Goal: Task Accomplishment & Management: Manage account settings

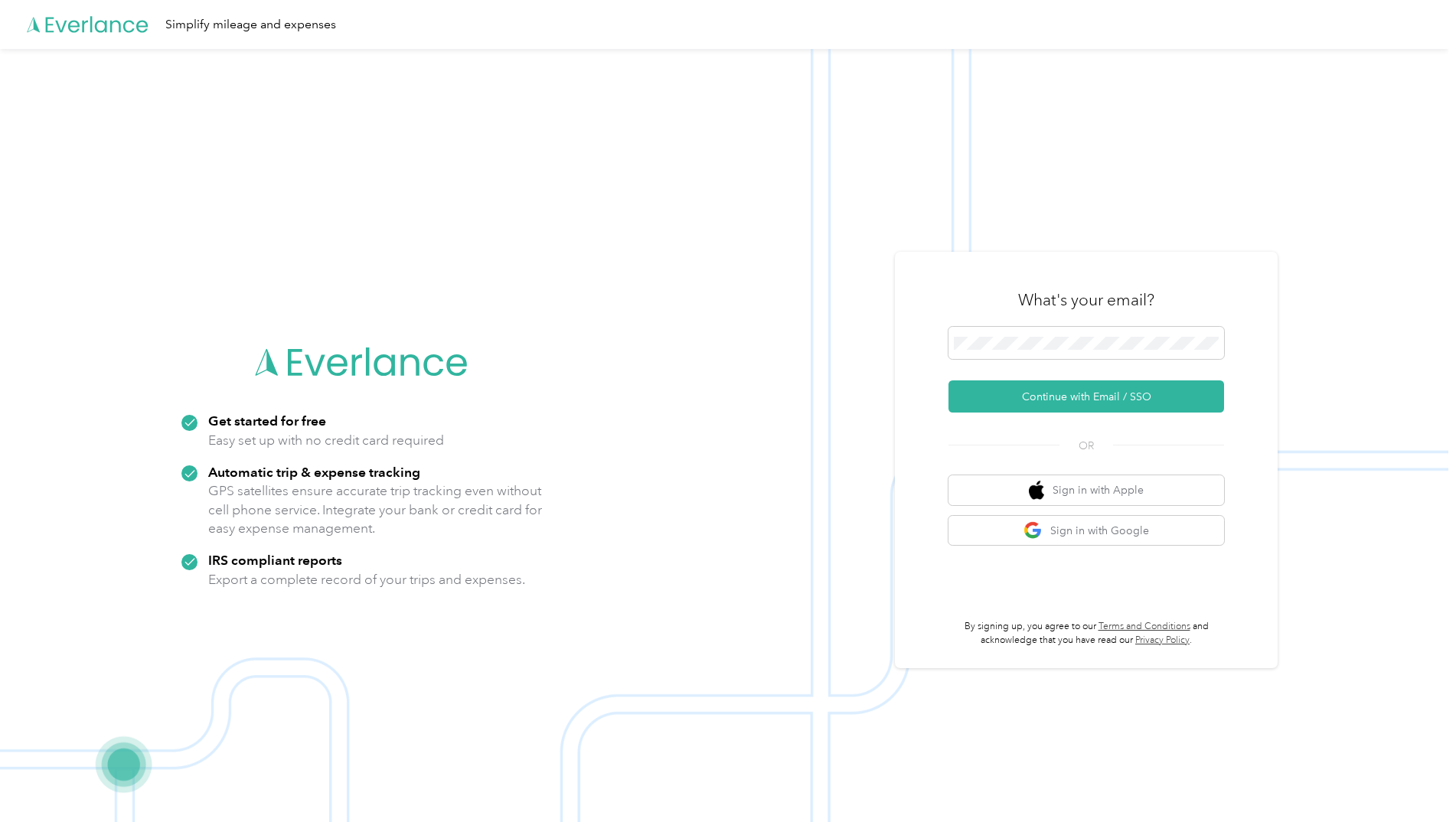
click at [1105, 400] on button "Continue with Email / SSO" at bounding box center [1085, 397] width 276 height 32
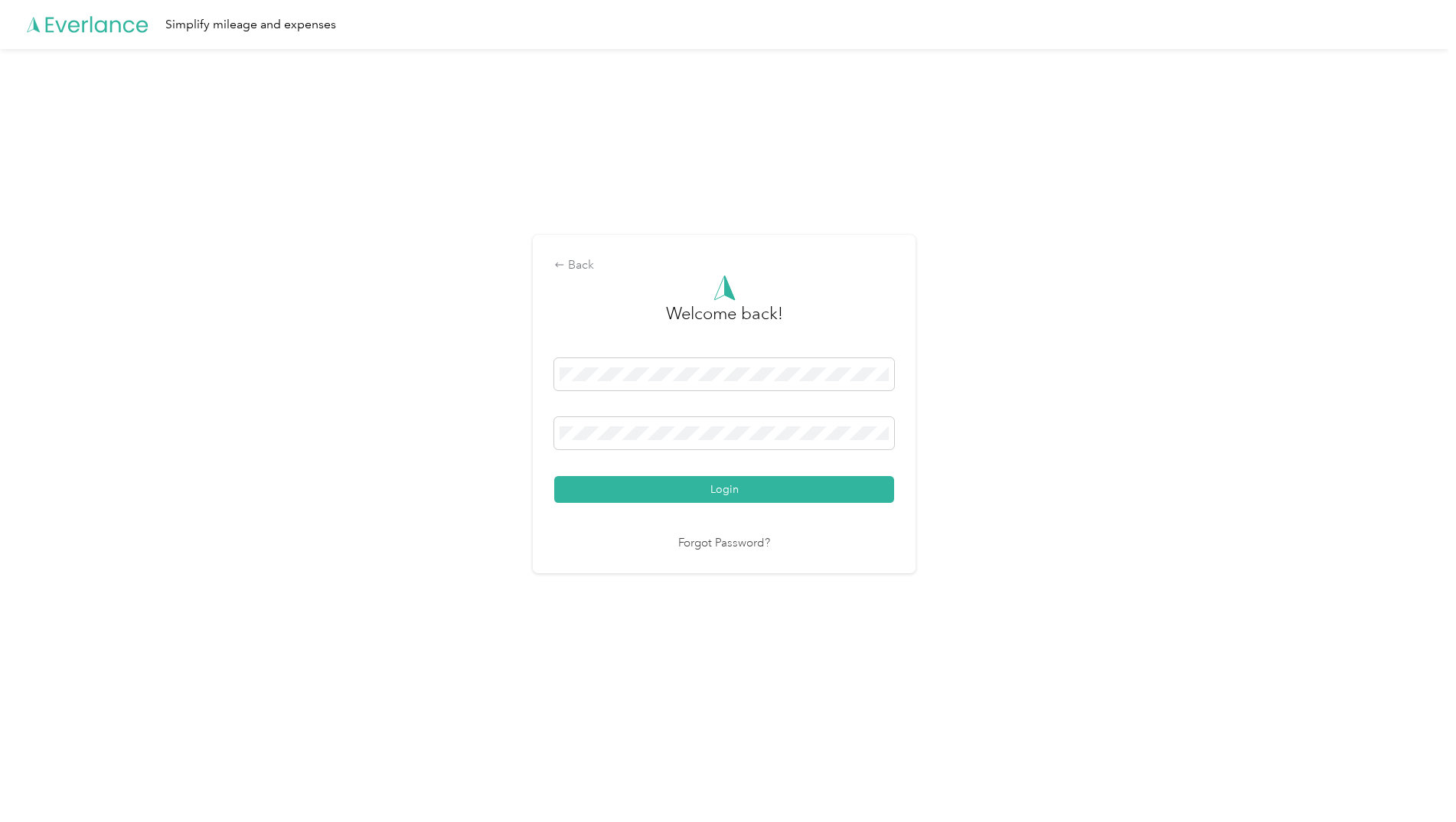
click at [794, 486] on button "Login" at bounding box center [724, 489] width 340 height 27
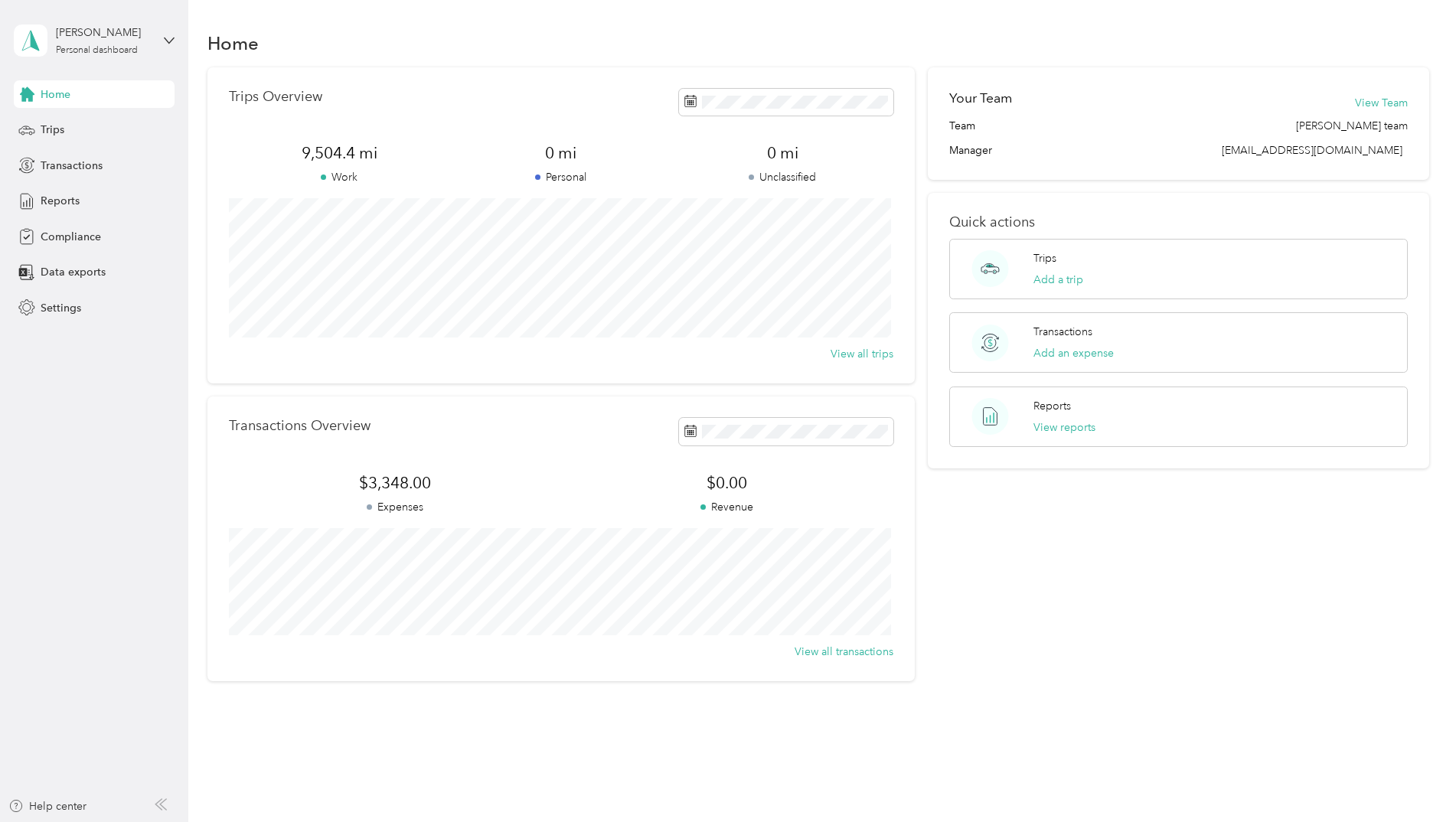
click at [56, 126] on span "Trips" at bounding box center [53, 130] width 24 height 16
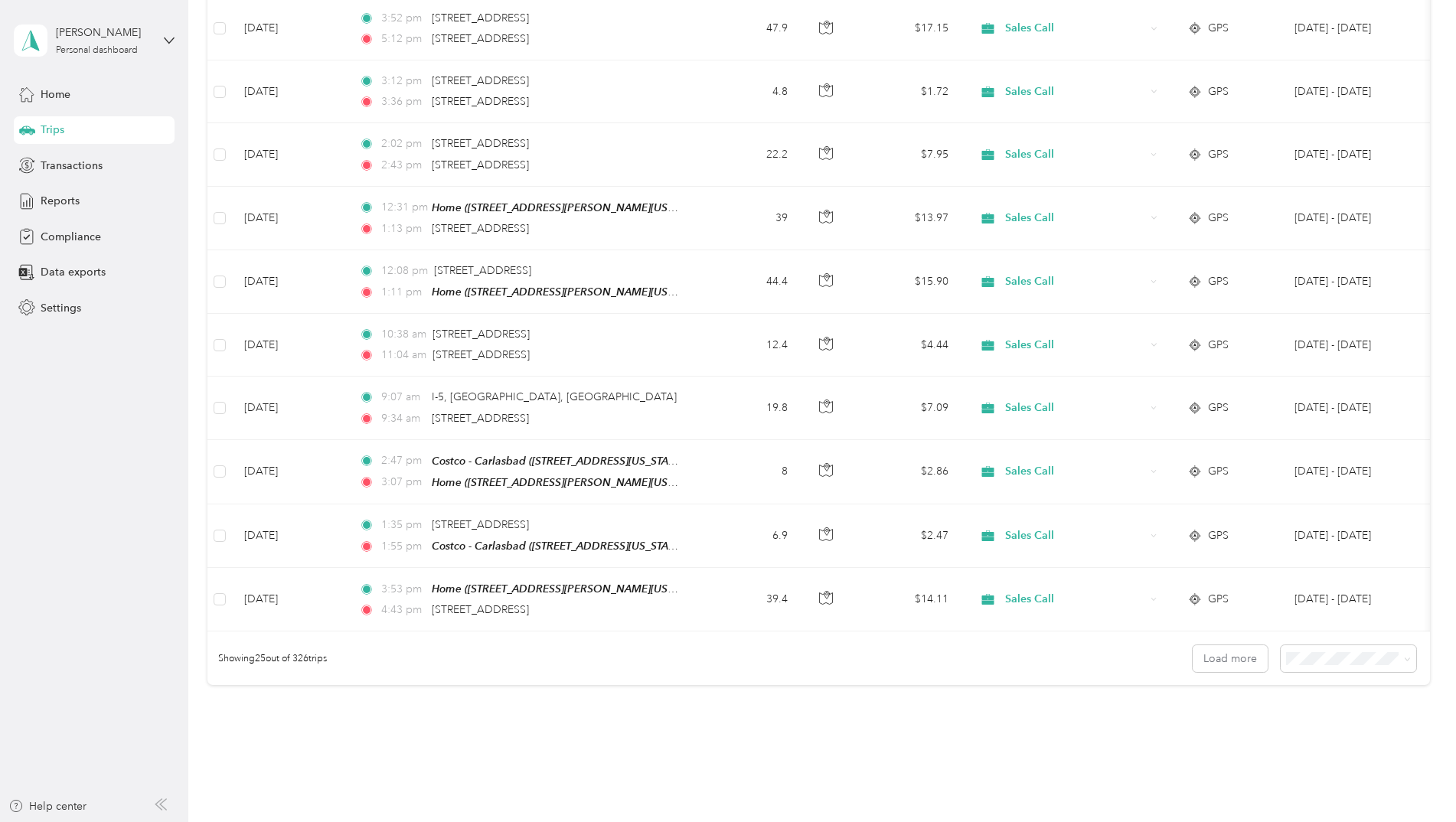
scroll to position [1227, 0]
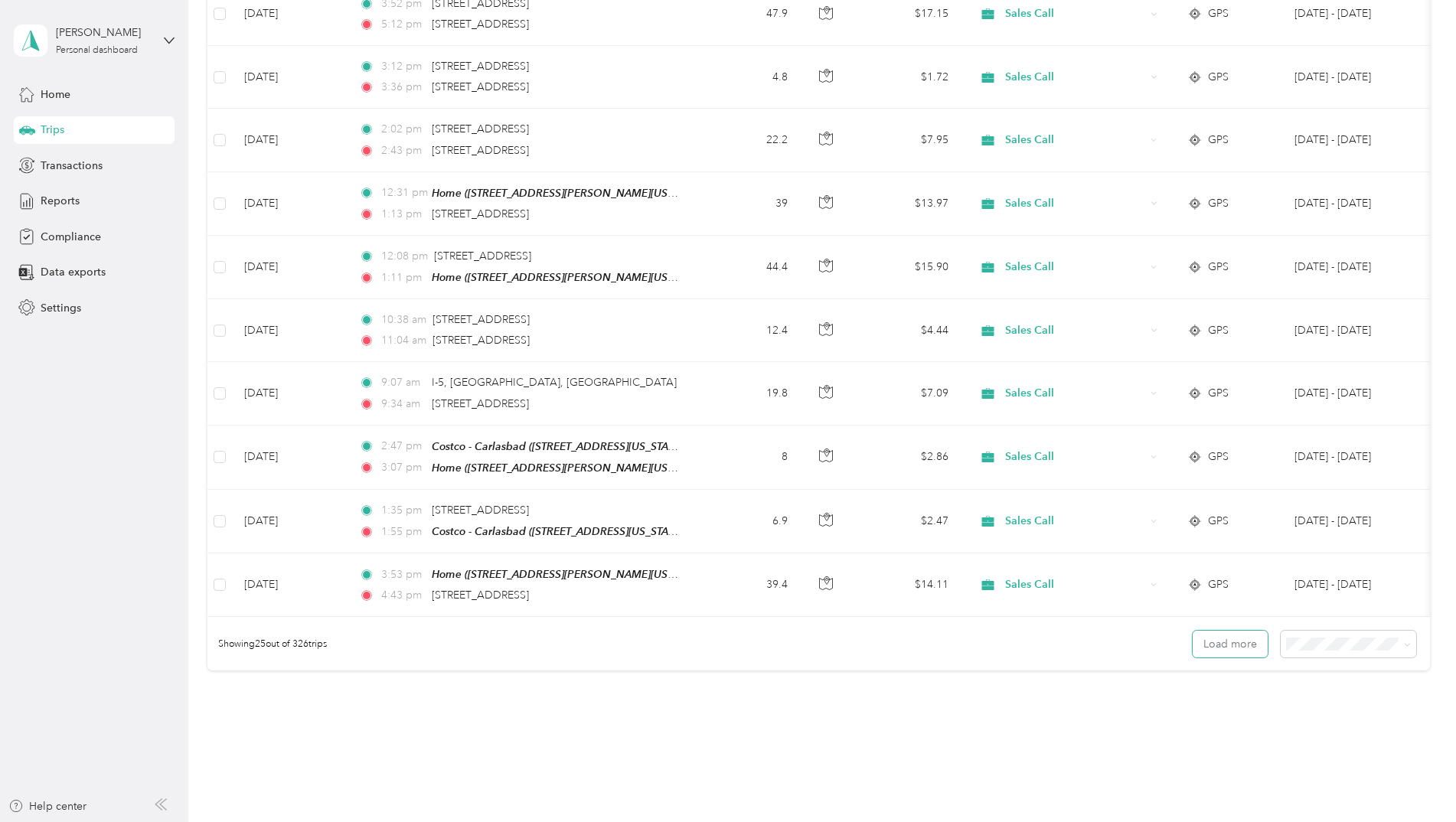
click at [1241, 642] on button "Load more" at bounding box center [1230, 645] width 75 height 27
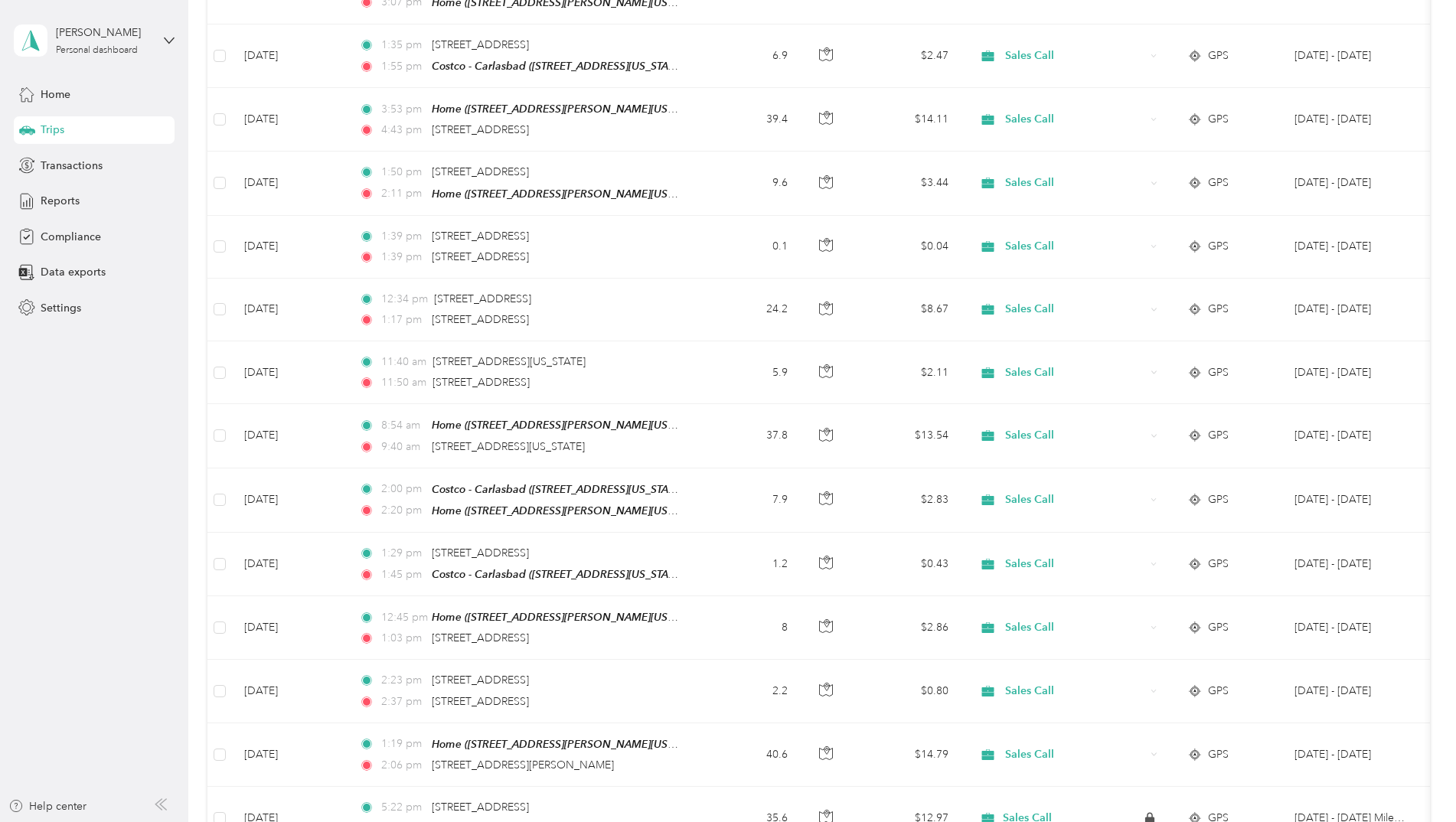
scroll to position [1697, 0]
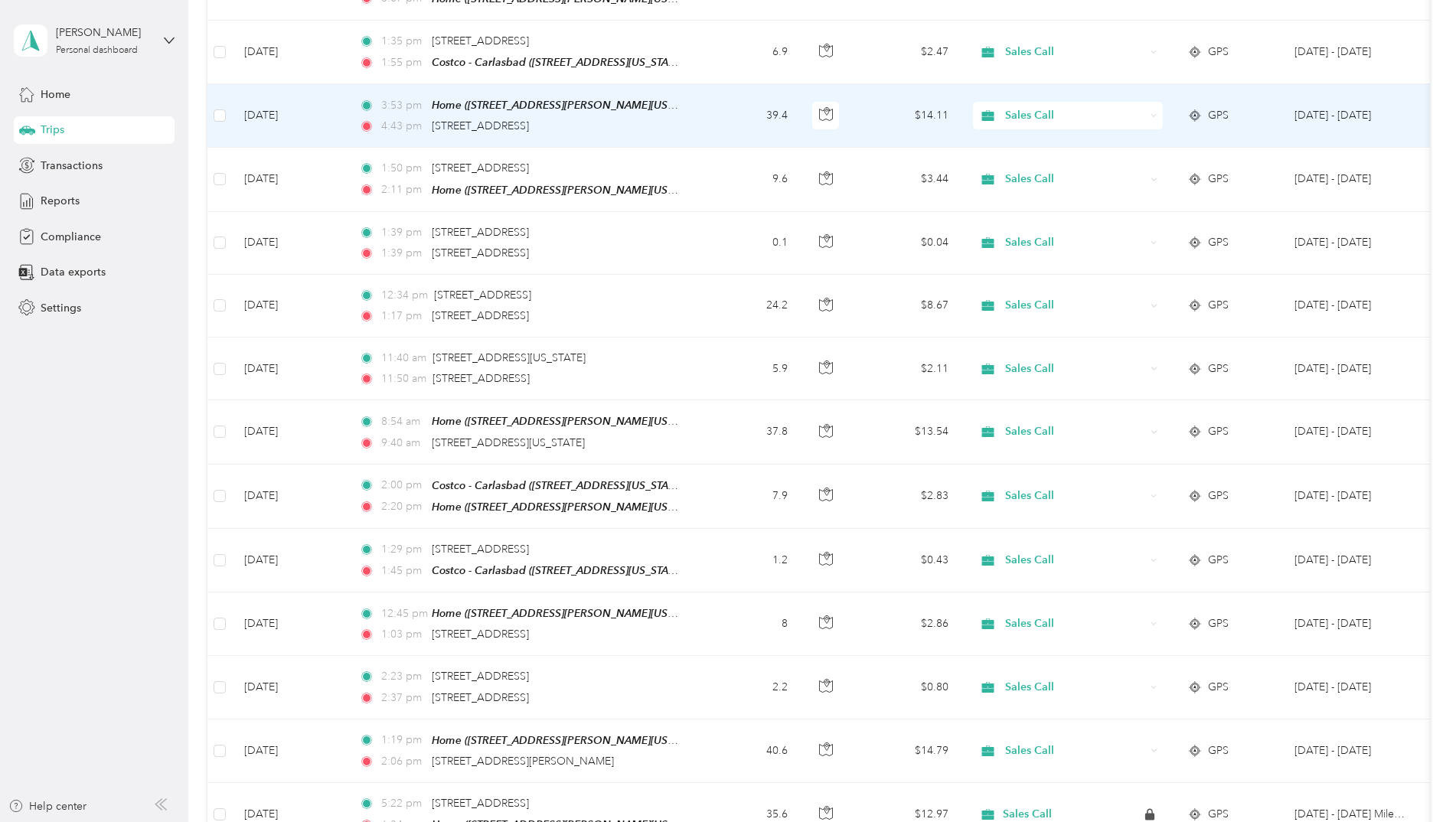
click at [209, 100] on td at bounding box center [220, 115] width 25 height 64
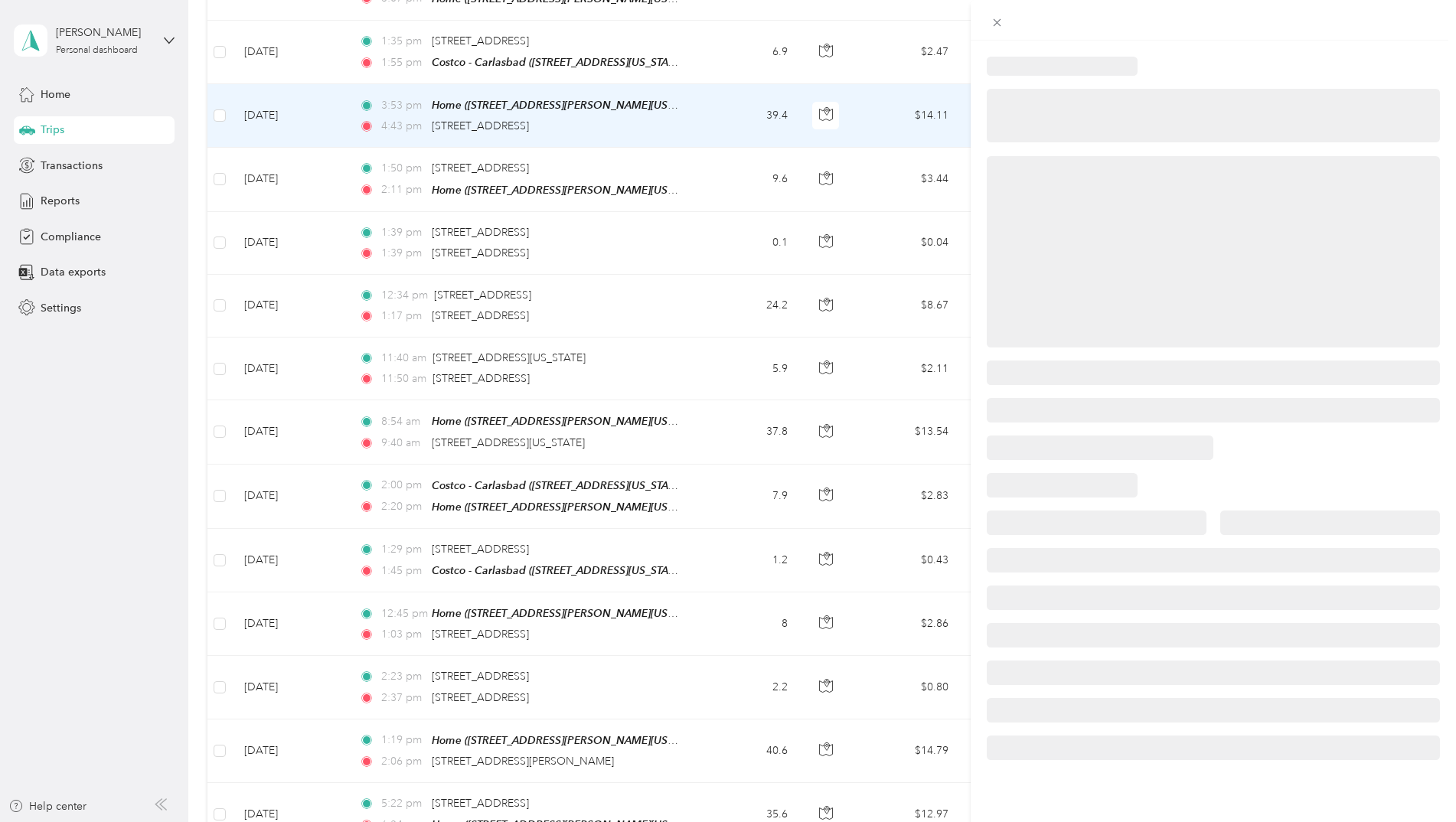
click at [223, 105] on div at bounding box center [728, 411] width 1456 height 822
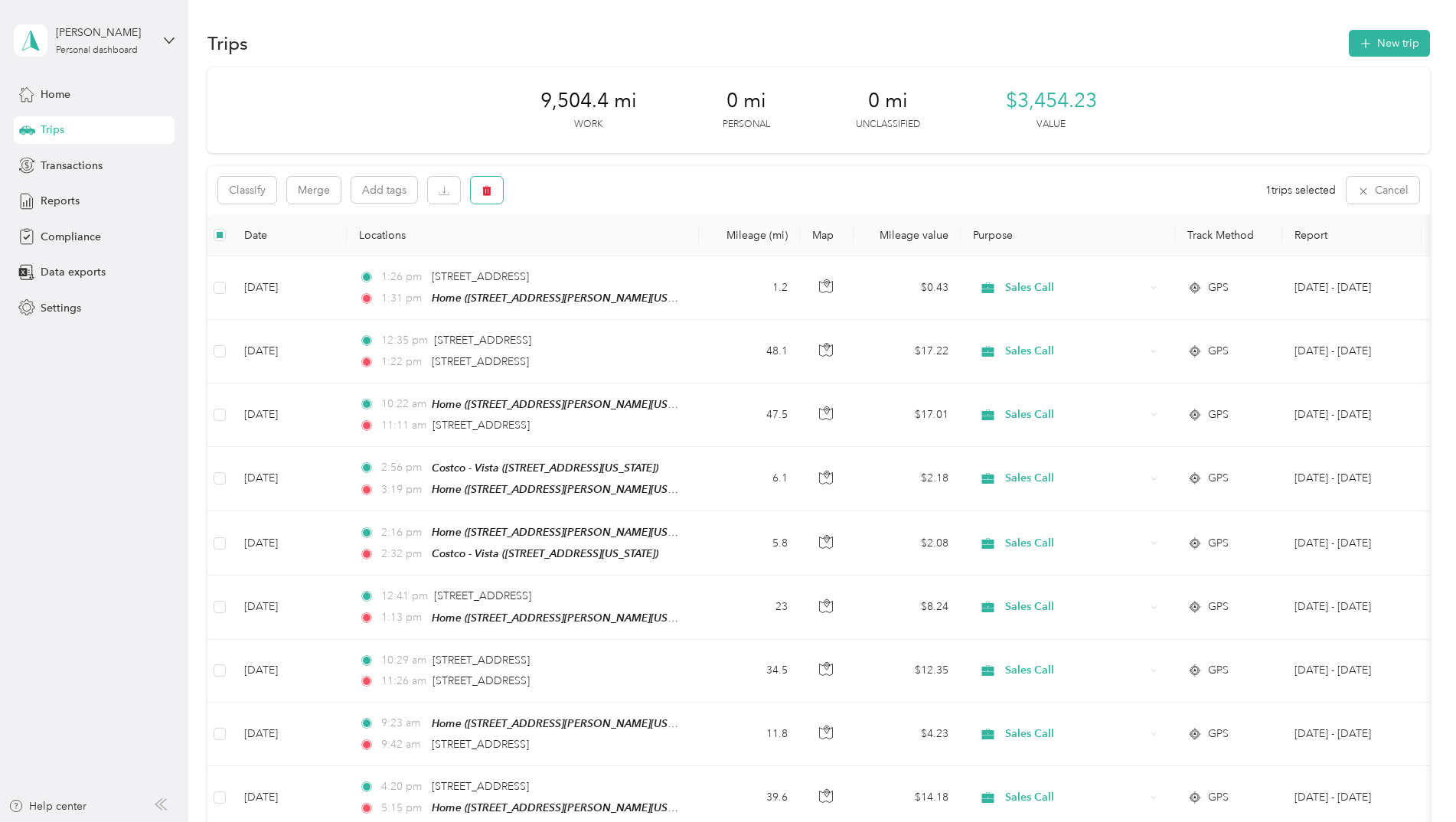
click at [488, 184] on span "button" at bounding box center [487, 190] width 11 height 13
click at [601, 250] on button "Yes" at bounding box center [600, 254] width 30 height 25
click at [486, 188] on icon "button" at bounding box center [487, 191] width 9 height 10
click at [601, 254] on button "Yes" at bounding box center [600, 254] width 30 height 25
click at [1386, 41] on button "New trip" at bounding box center [1390, 43] width 81 height 27
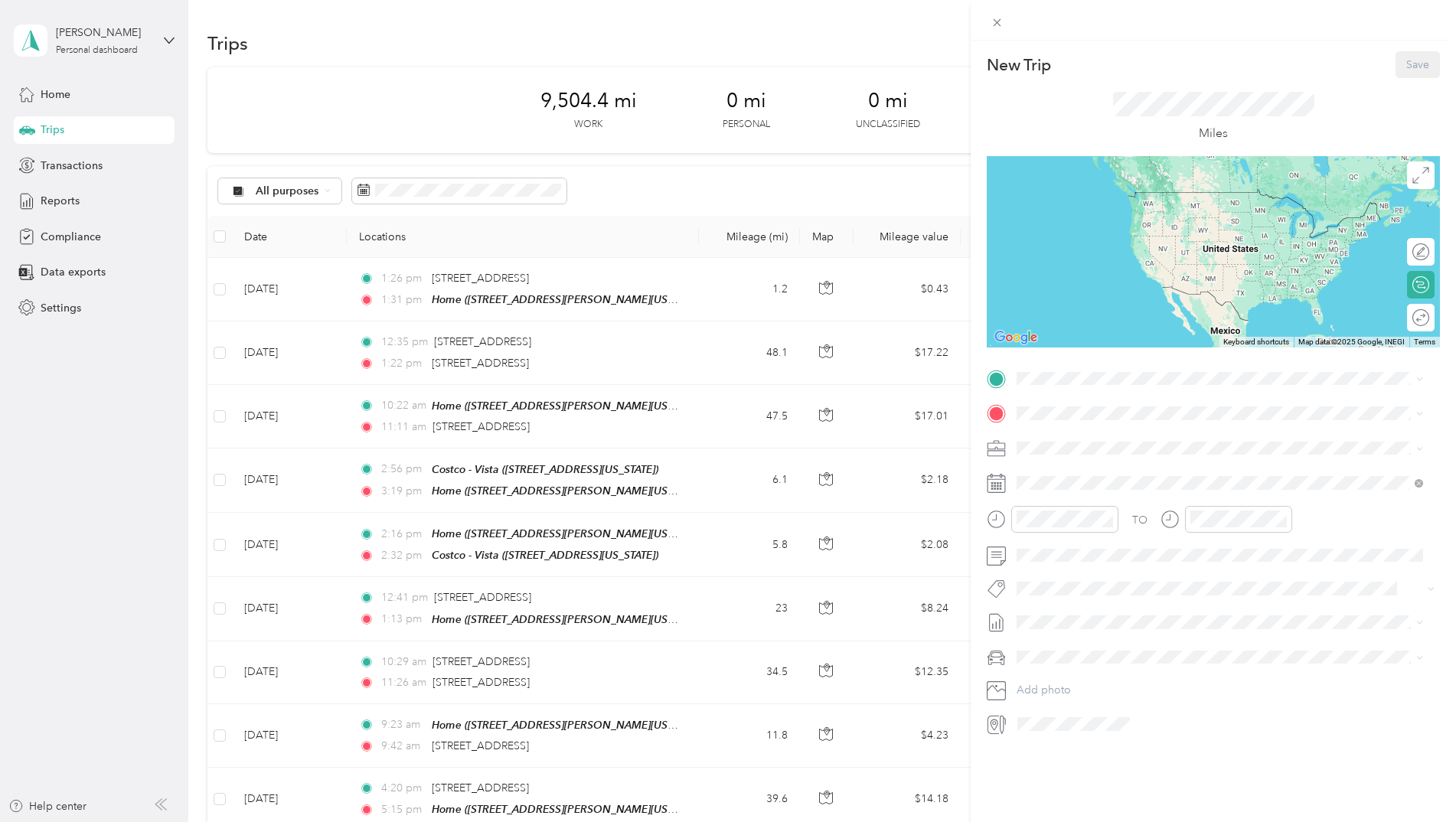
click at [996, 477] on icon at bounding box center [996, 484] width 20 height 20
click at [997, 488] on icon at bounding box center [996, 484] width 20 height 20
click at [1055, 568] on icon at bounding box center [1055, 570] width 15 height 15
click at [1142, 646] on div "8" at bounding box center [1146, 647] width 20 height 20
click at [1063, 386] on span at bounding box center [1225, 378] width 429 height 25
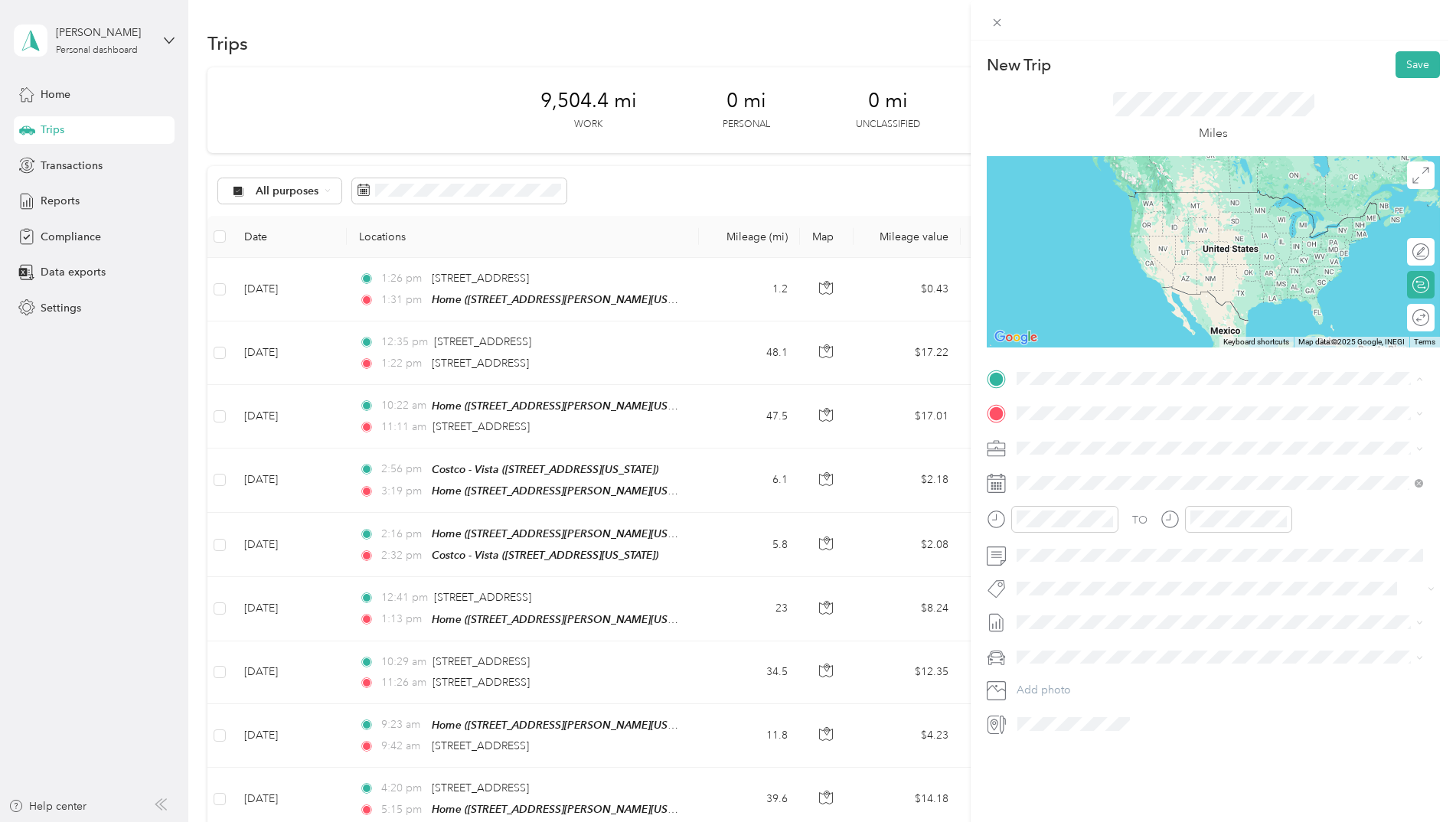
click at [1090, 441] on div "Home [STREET_ADDRESS][PERSON_NAME][US_STATE]" at bounding box center [1164, 449] width 238 height 32
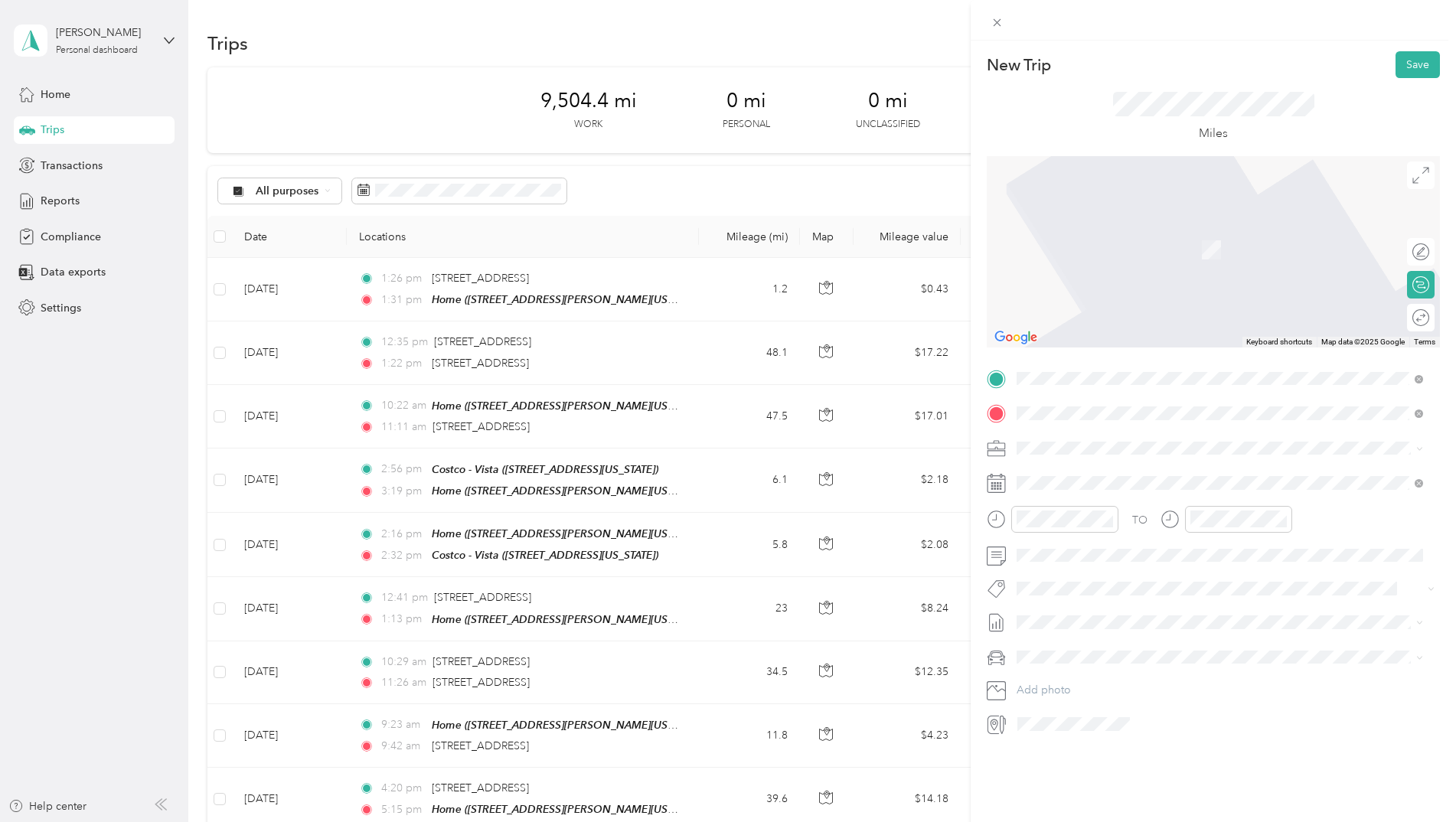
click at [1089, 485] on li "[GEOGRAPHIC_DATA][US_STATE]" at bounding box center [1219, 469] width 417 height 31
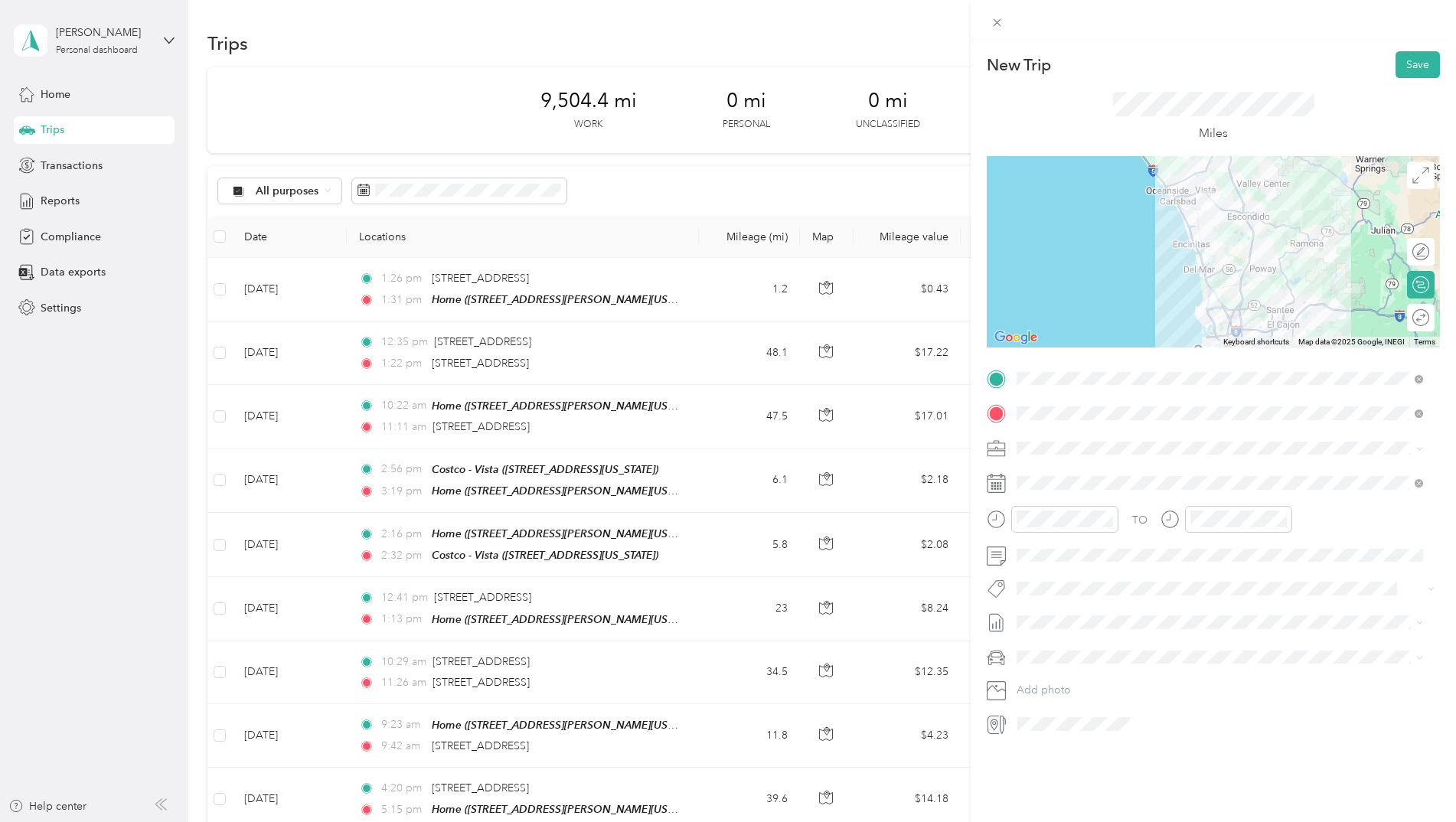
click at [1402, 64] on button "Save" at bounding box center [1418, 64] width 44 height 27
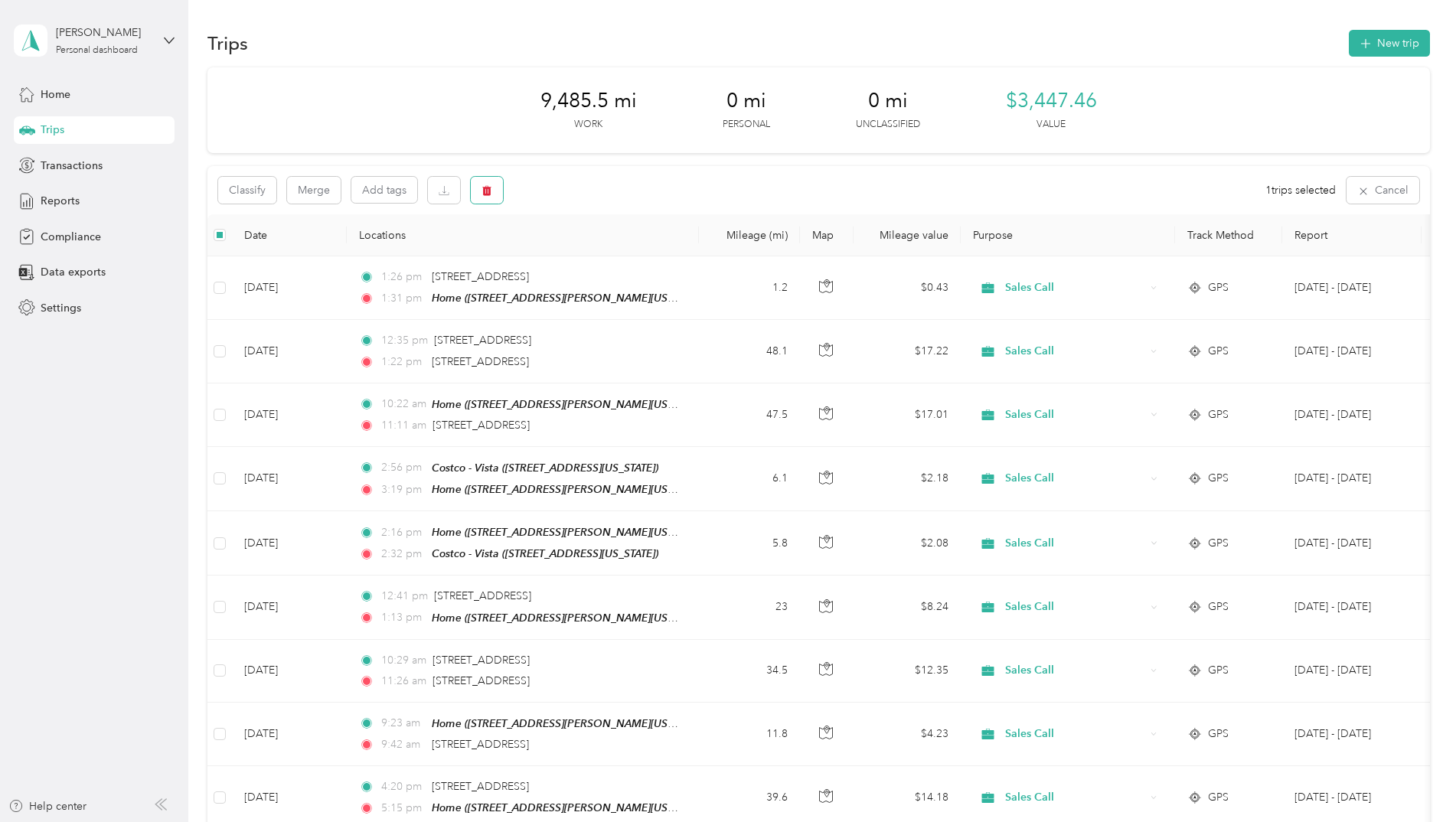
click at [489, 190] on icon "button" at bounding box center [487, 191] width 9 height 10
click at [595, 249] on button "Yes" at bounding box center [600, 254] width 30 height 25
click at [1387, 36] on p "Trips deleted successfully" at bounding box center [1334, 31] width 144 height 20
click at [1388, 45] on button "New trip" at bounding box center [1390, 43] width 81 height 27
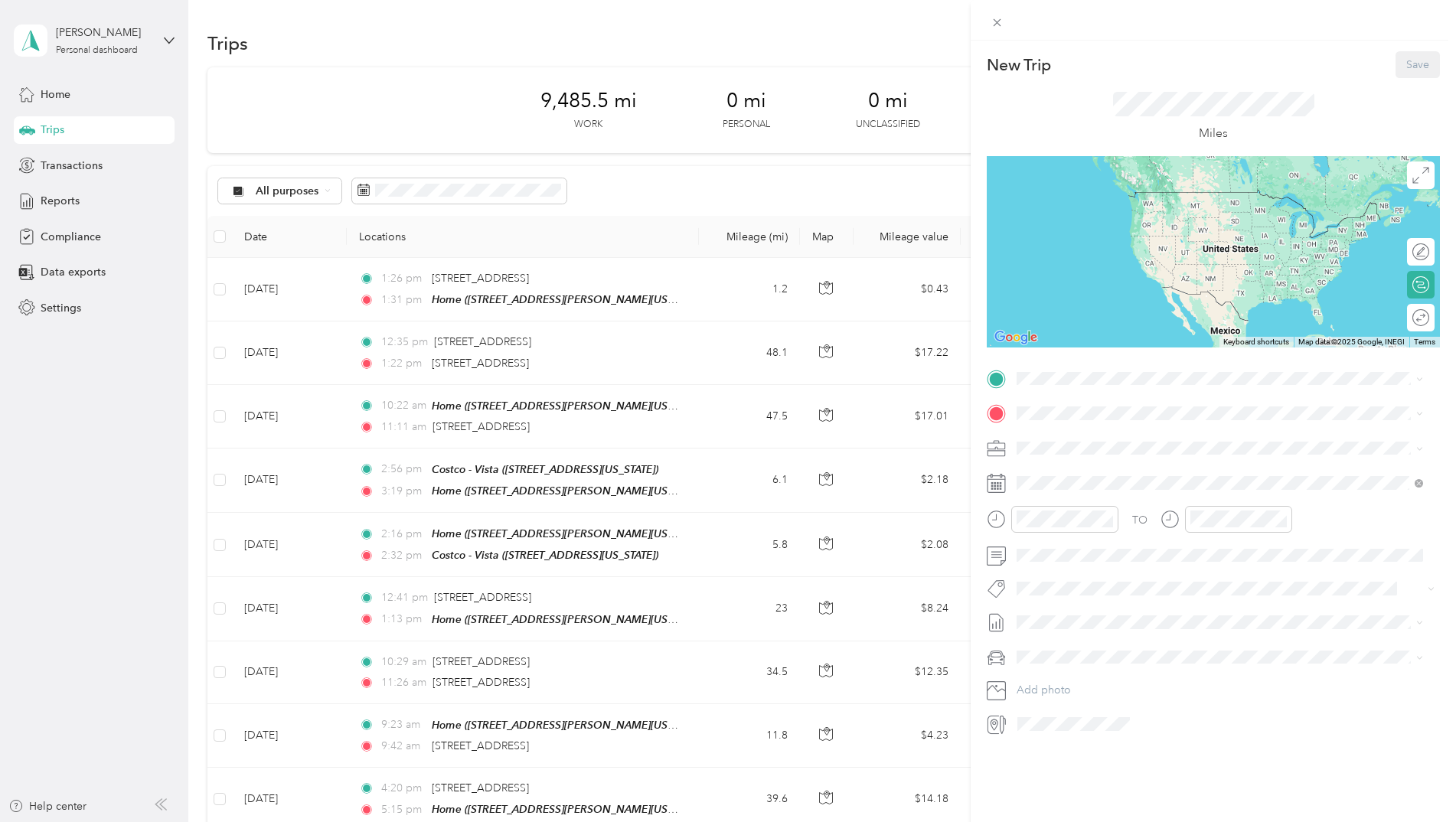
click at [1109, 449] on div "Home [STREET_ADDRESS][PERSON_NAME][US_STATE]" at bounding box center [1164, 449] width 238 height 32
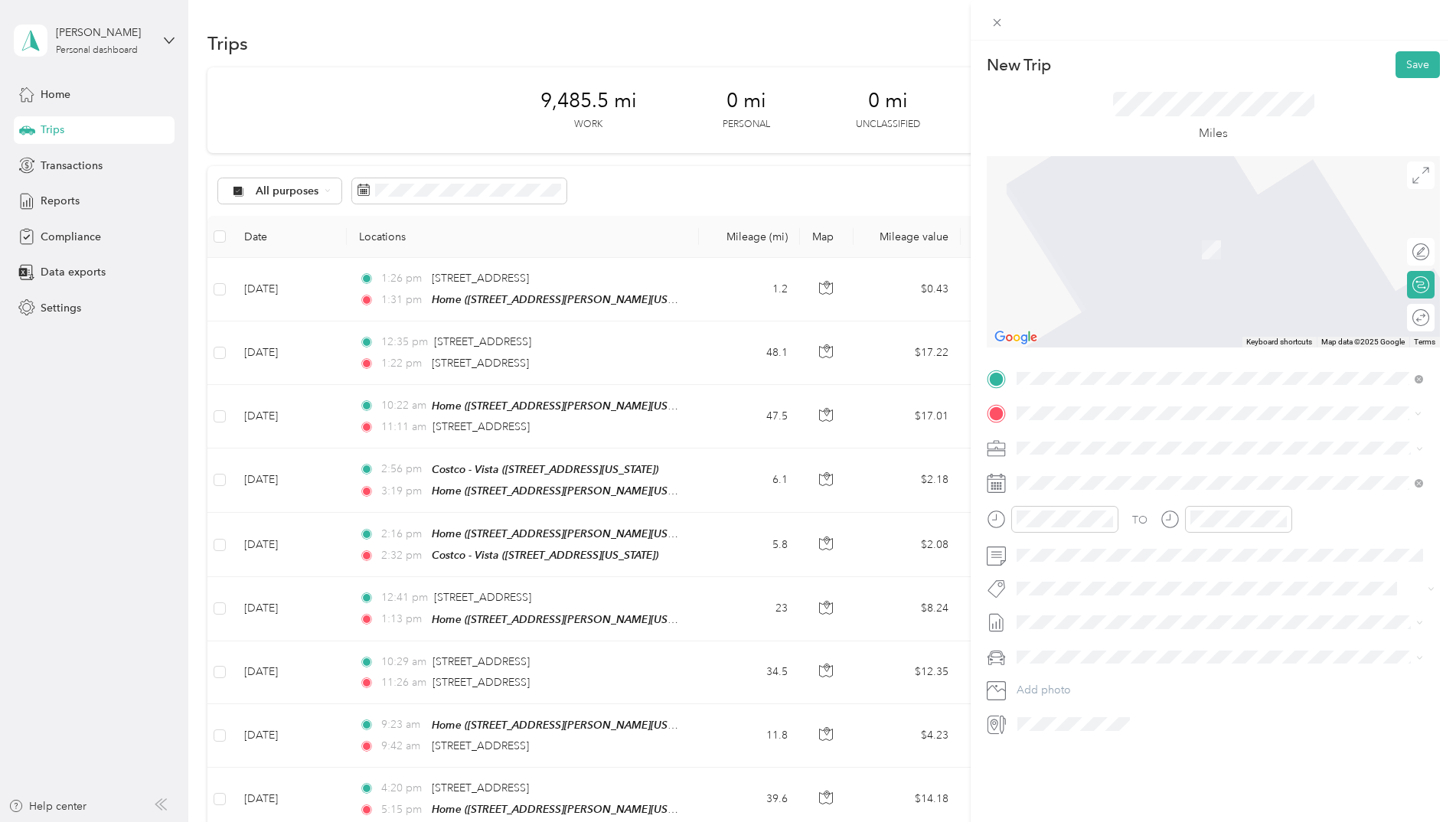
click at [1108, 475] on span "[STREET_ADDRESS][US_STATE]" at bounding box center [1122, 468] width 153 height 14
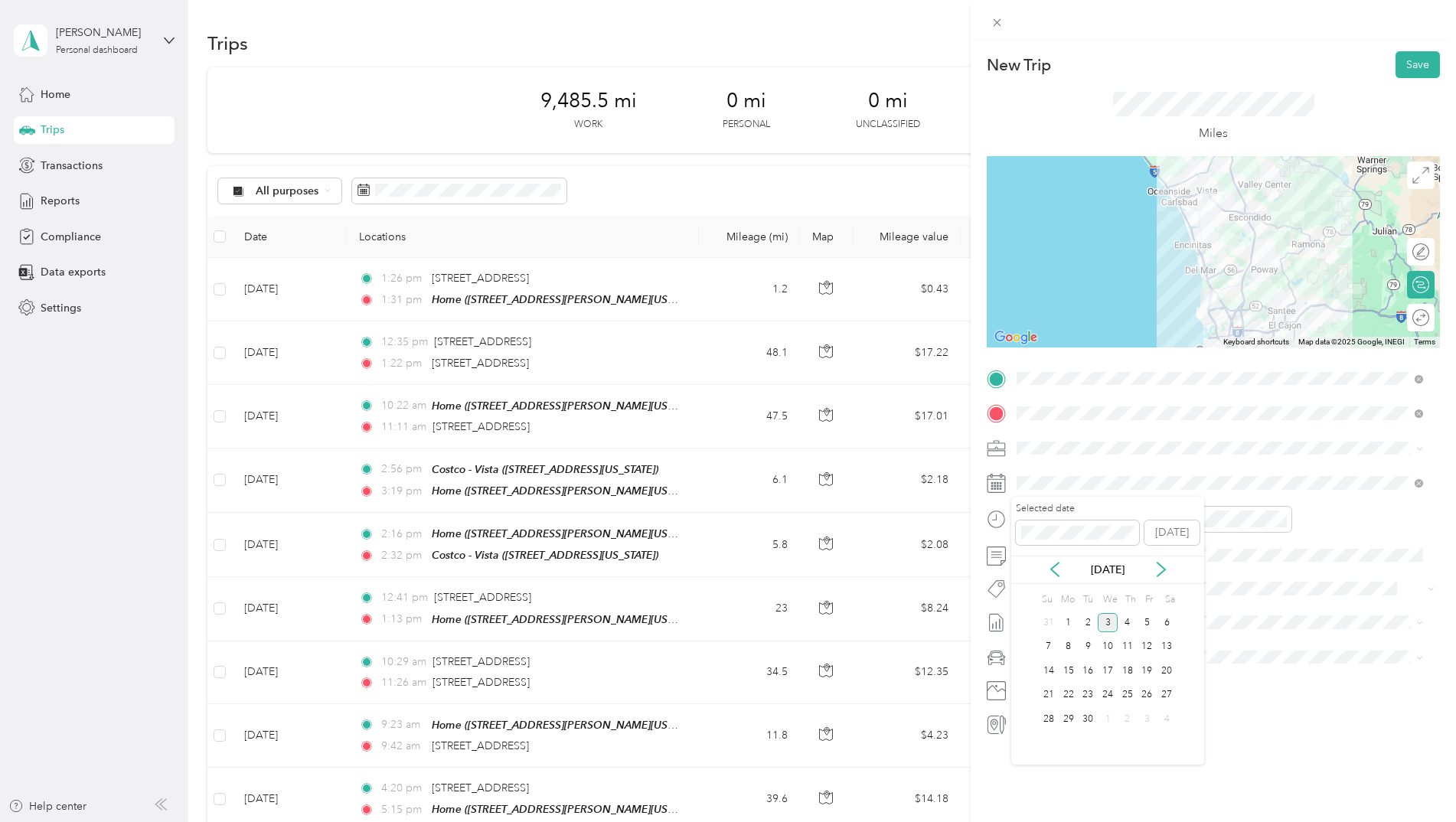
click at [1057, 568] on icon at bounding box center [1055, 570] width 15 height 15
click at [1145, 648] on div "8" at bounding box center [1146, 647] width 20 height 20
click at [1404, 63] on button "Save" at bounding box center [1418, 64] width 44 height 27
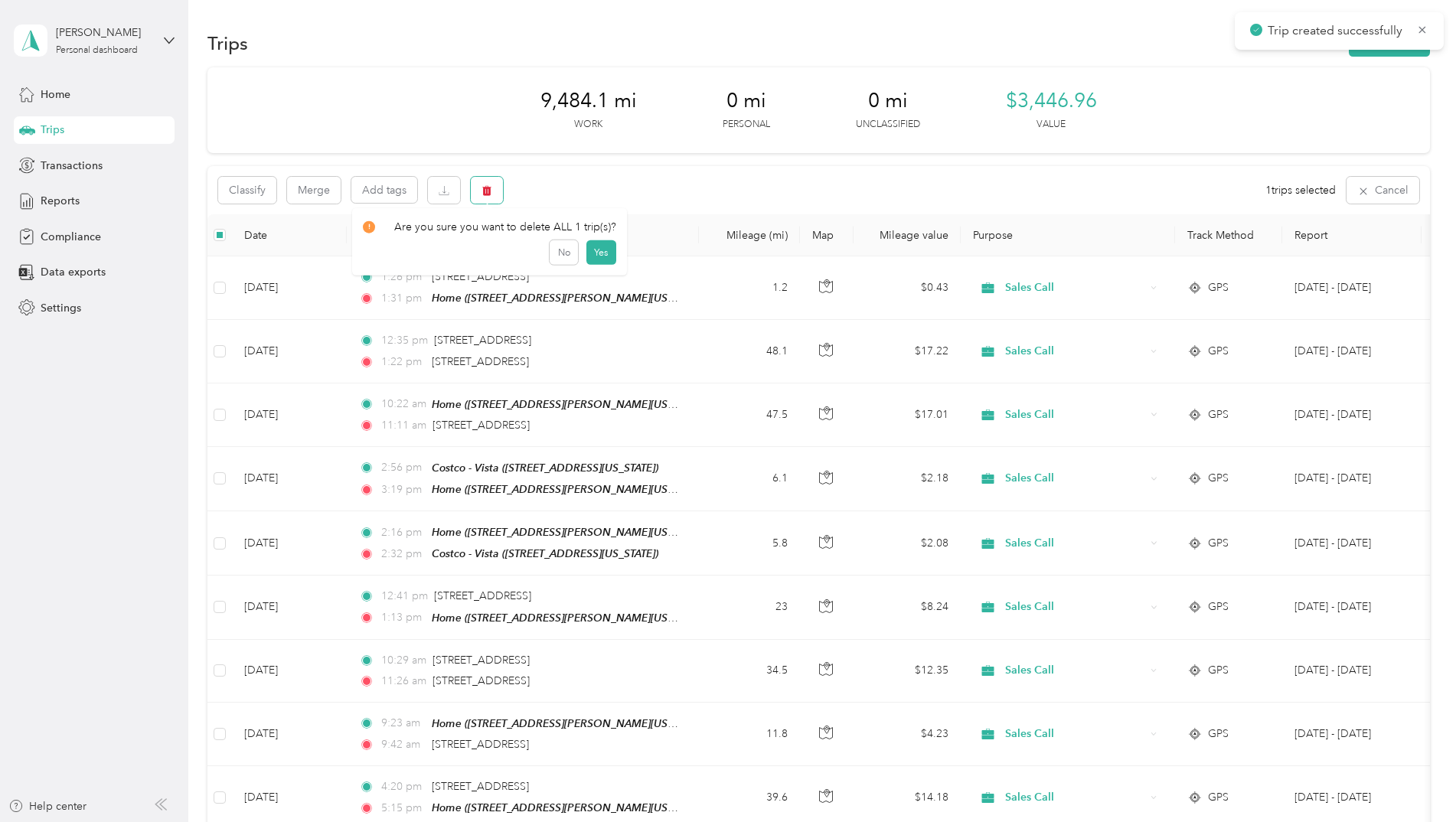
click at [492, 193] on icon "button" at bounding box center [487, 190] width 11 height 11
click at [597, 251] on button "Yes" at bounding box center [600, 254] width 30 height 25
click at [1418, 80] on icon at bounding box center [1422, 79] width 12 height 14
click at [1368, 45] on button "New trip" at bounding box center [1390, 43] width 81 height 27
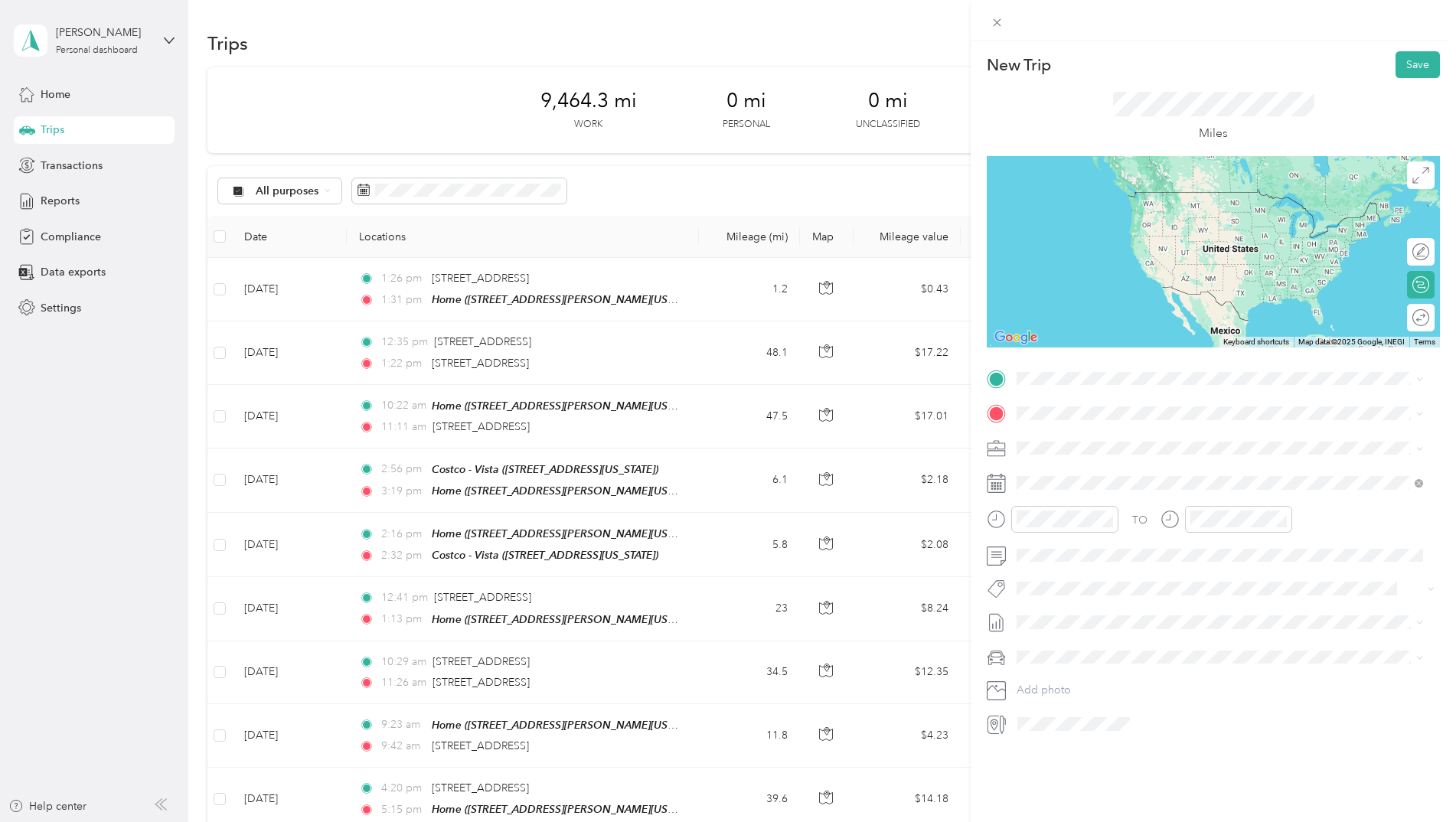
click at [1074, 434] on span "[STREET_ADDRESS][US_STATE]" at bounding box center [1122, 428] width 153 height 14
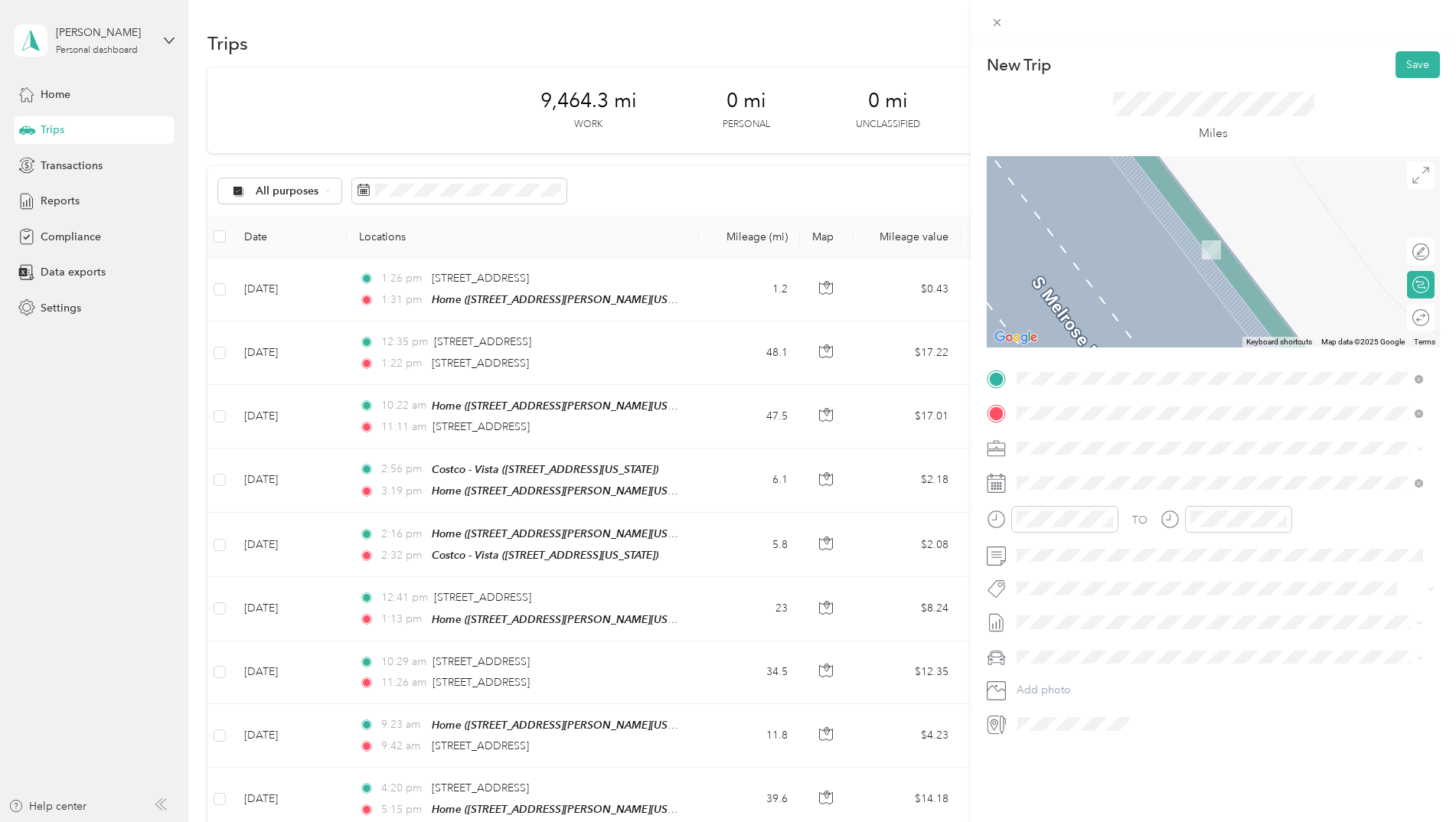
click at [1085, 490] on span "[STREET_ADDRESS][PERSON_NAME][US_STATE]" at bounding box center [1164, 490] width 238 height 13
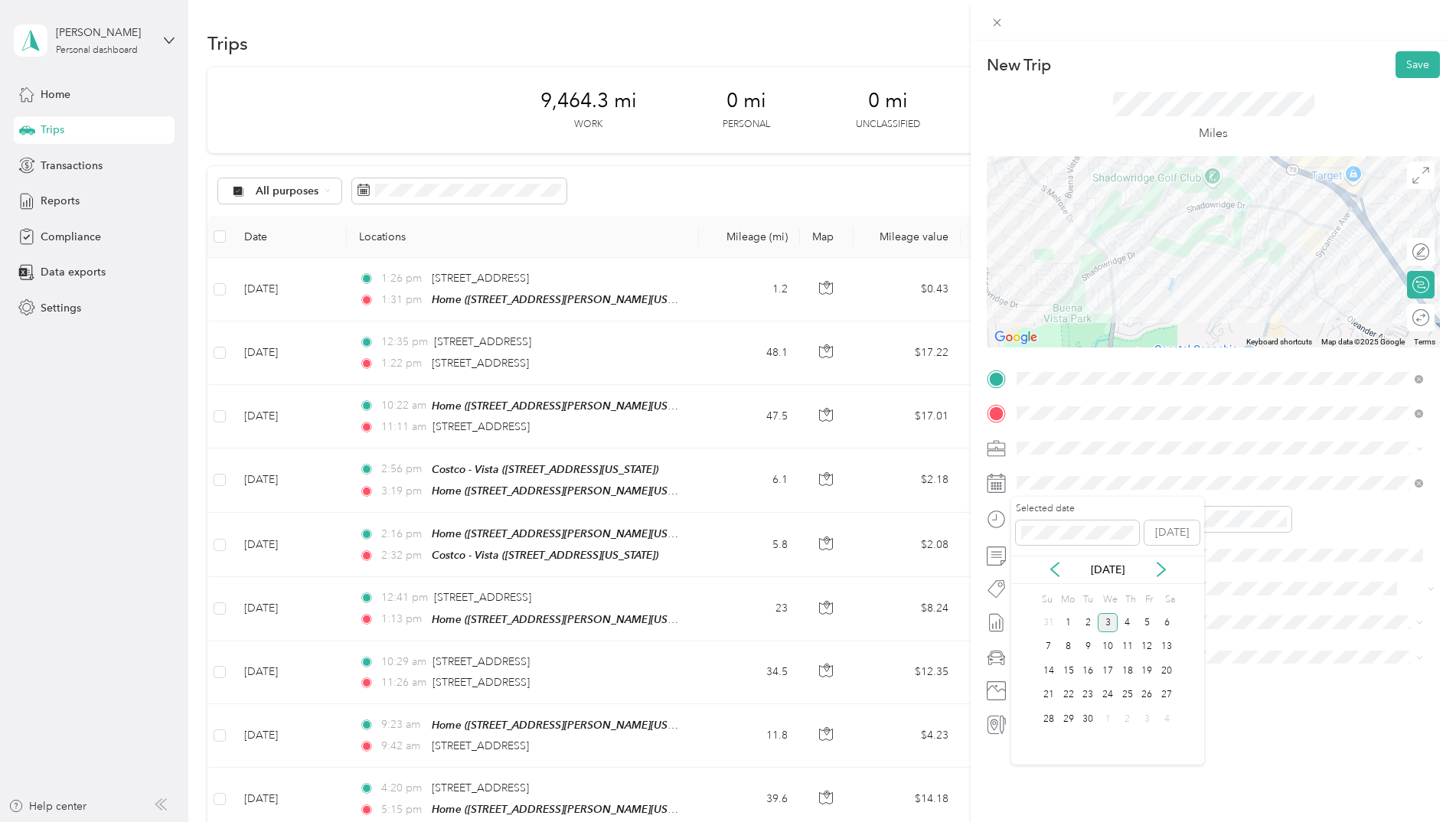
click at [1054, 563] on icon at bounding box center [1055, 570] width 15 height 15
click at [1127, 674] on div "14" at bounding box center [1127, 671] width 20 height 20
click at [1408, 62] on button "Save" at bounding box center [1418, 64] width 44 height 27
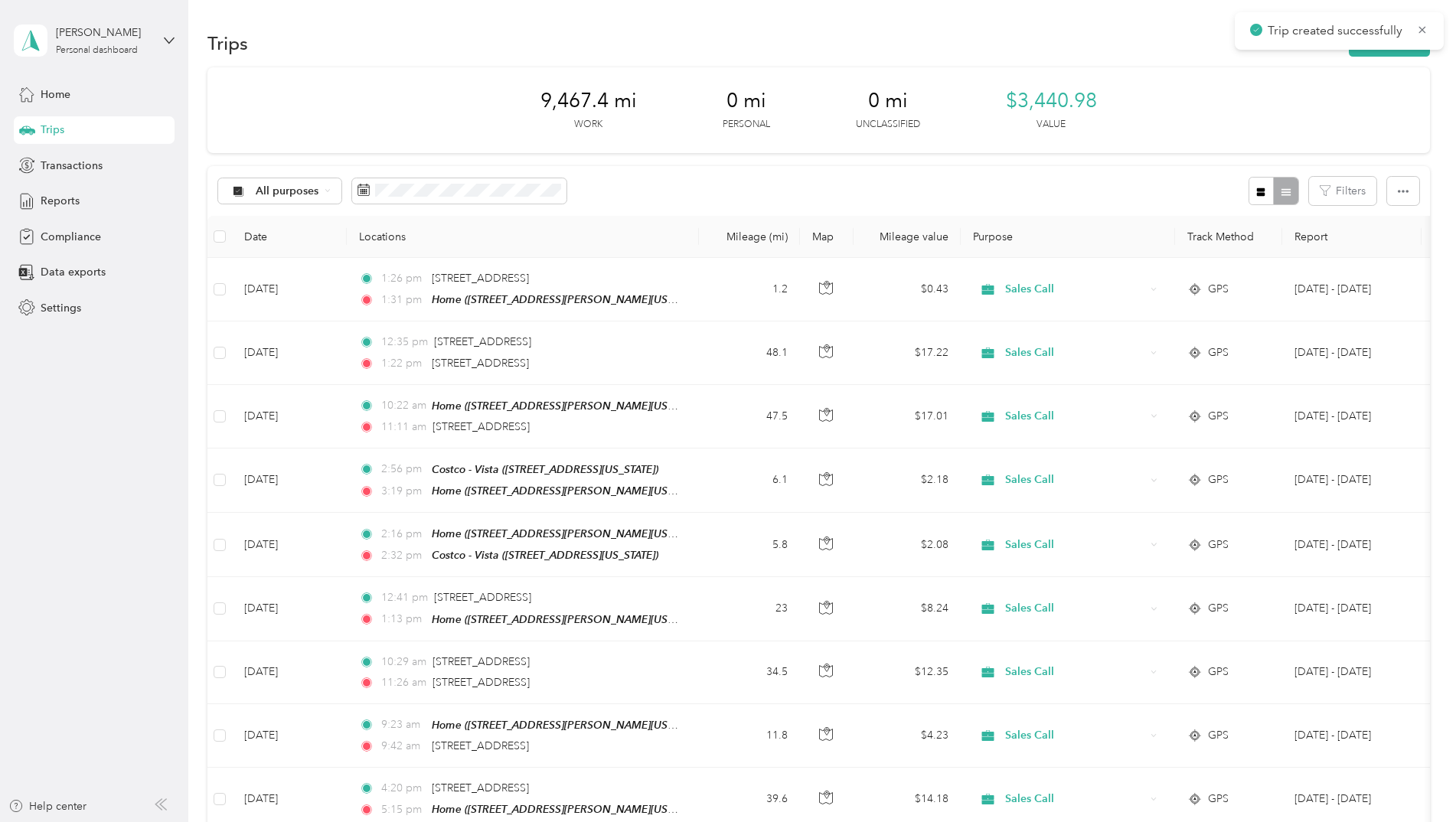
click at [1420, 23] on icon at bounding box center [1422, 30] width 12 height 14
click at [1389, 36] on button "New trip" at bounding box center [1390, 43] width 81 height 27
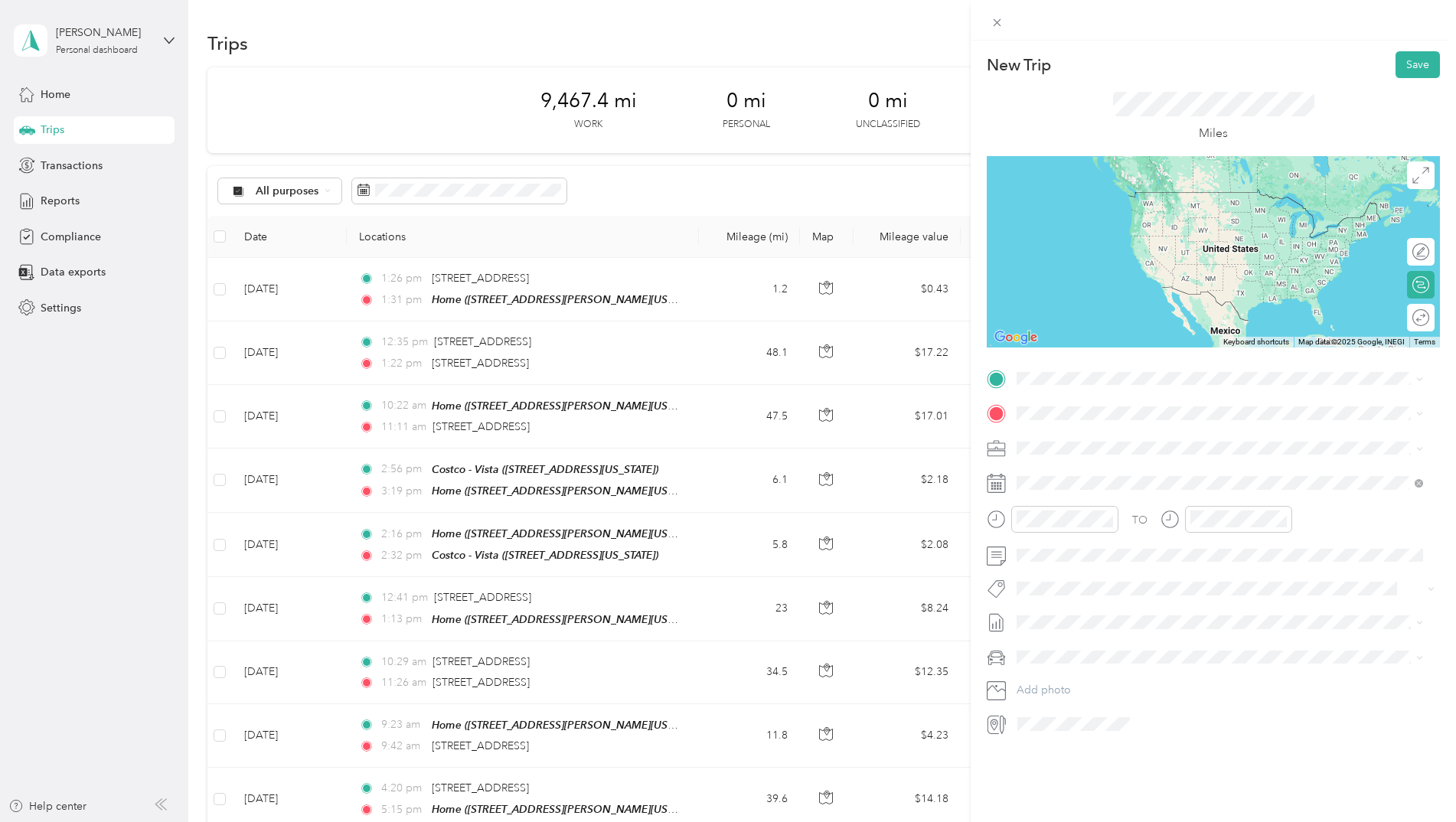
click at [1076, 437] on div "[STREET_ADDRESS][US_STATE]" at bounding box center [1219, 427] width 396 height 20
click at [1197, 456] on span "[STREET_ADDRESS][PERSON_NAME][US_STATE]" at bounding box center [1164, 456] width 238 height 13
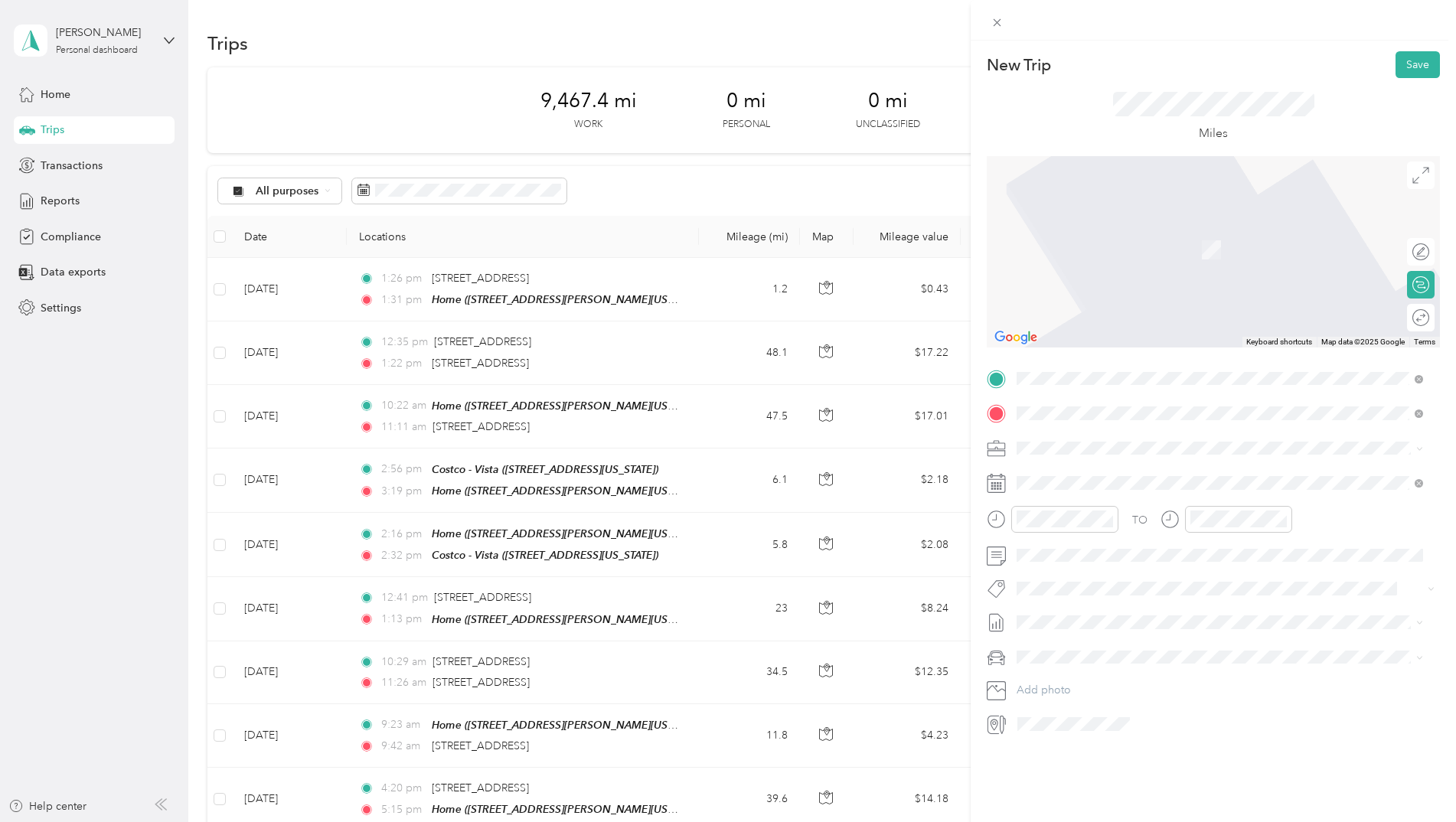
click at [1068, 476] on span "[STREET_ADDRESS][US_STATE]" at bounding box center [1122, 468] width 153 height 14
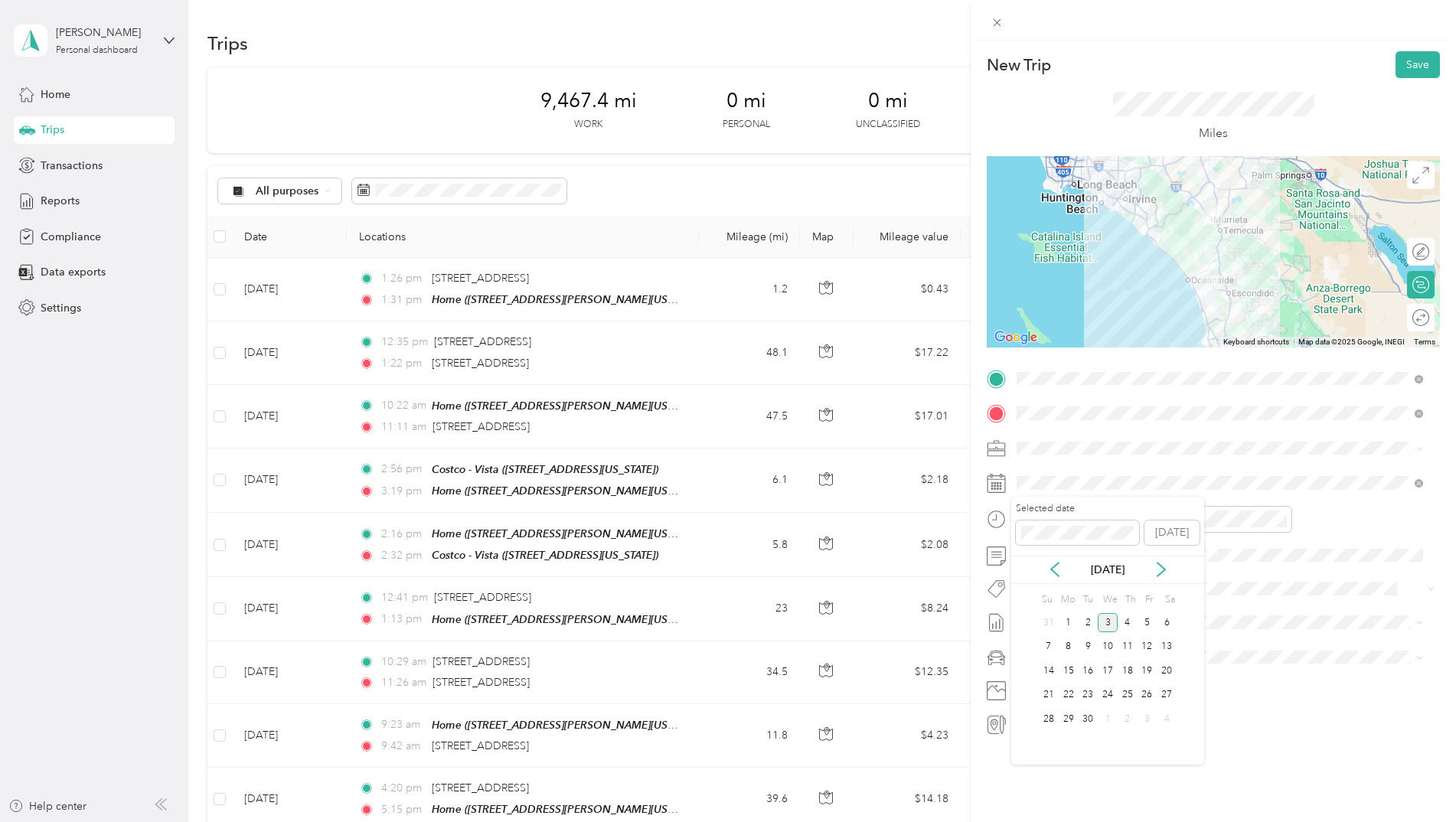
click at [1058, 569] on icon at bounding box center [1055, 570] width 15 height 15
click at [1150, 675] on div "15" at bounding box center [1146, 671] width 20 height 20
click at [1408, 61] on button "Save" at bounding box center [1418, 64] width 44 height 27
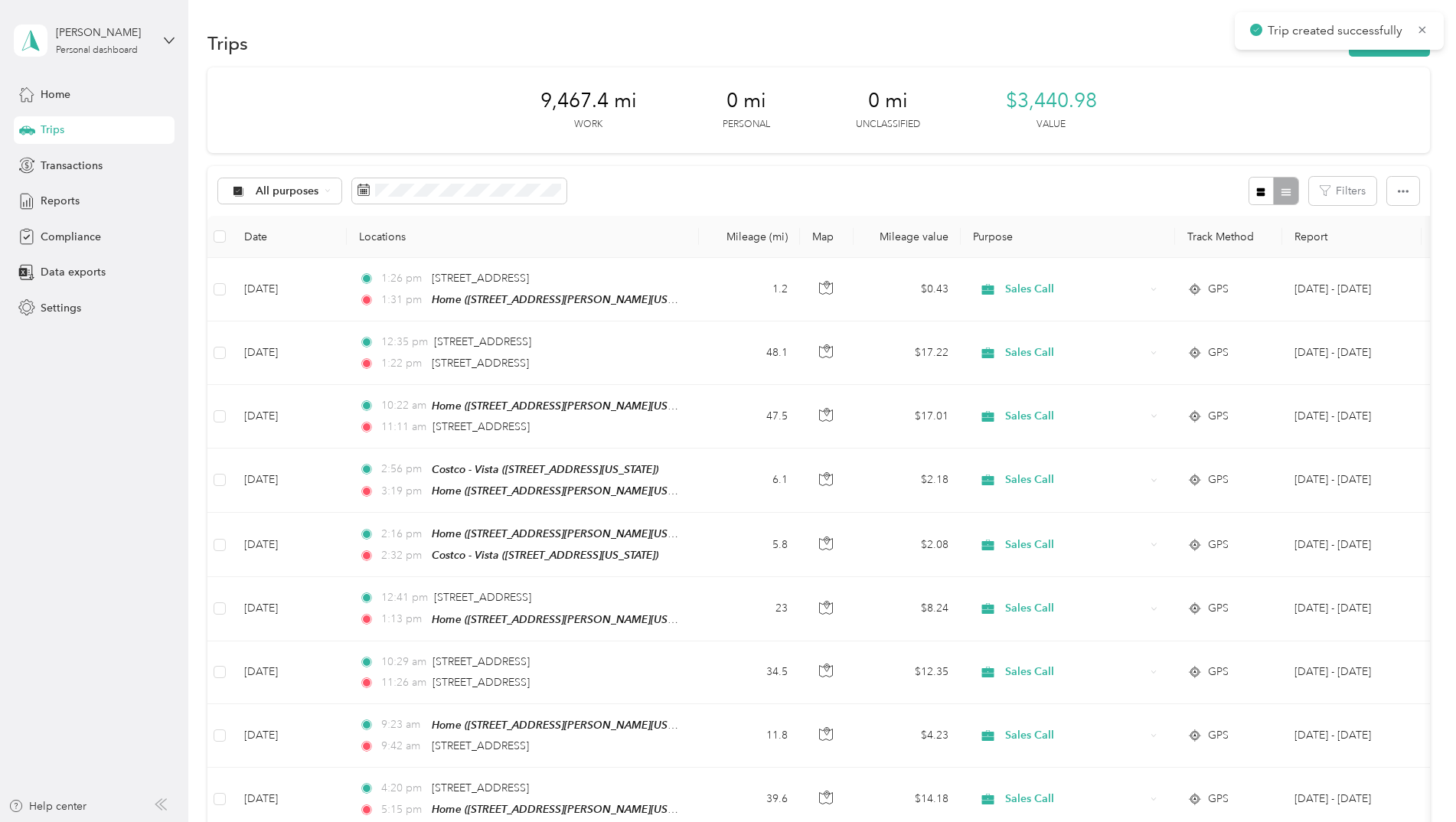
click at [1420, 26] on icon at bounding box center [1422, 30] width 12 height 14
click at [1401, 43] on div "Trip created successfully" at bounding box center [1339, 31] width 209 height 37
click at [1401, 43] on button "New trip" at bounding box center [1390, 43] width 81 height 27
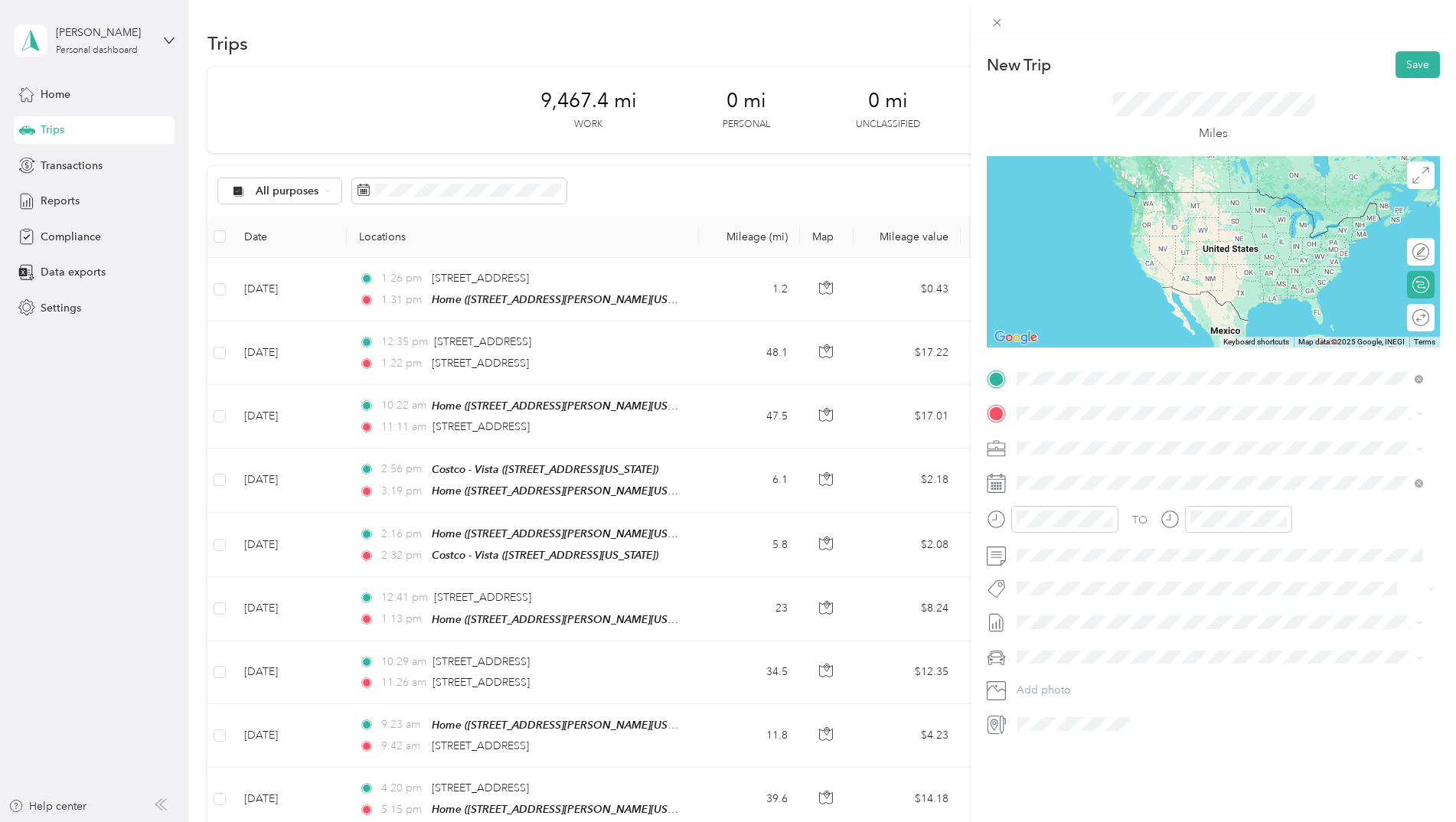
click at [1066, 430] on span "[STREET_ADDRESS][US_STATE]" at bounding box center [1122, 434] width 153 height 14
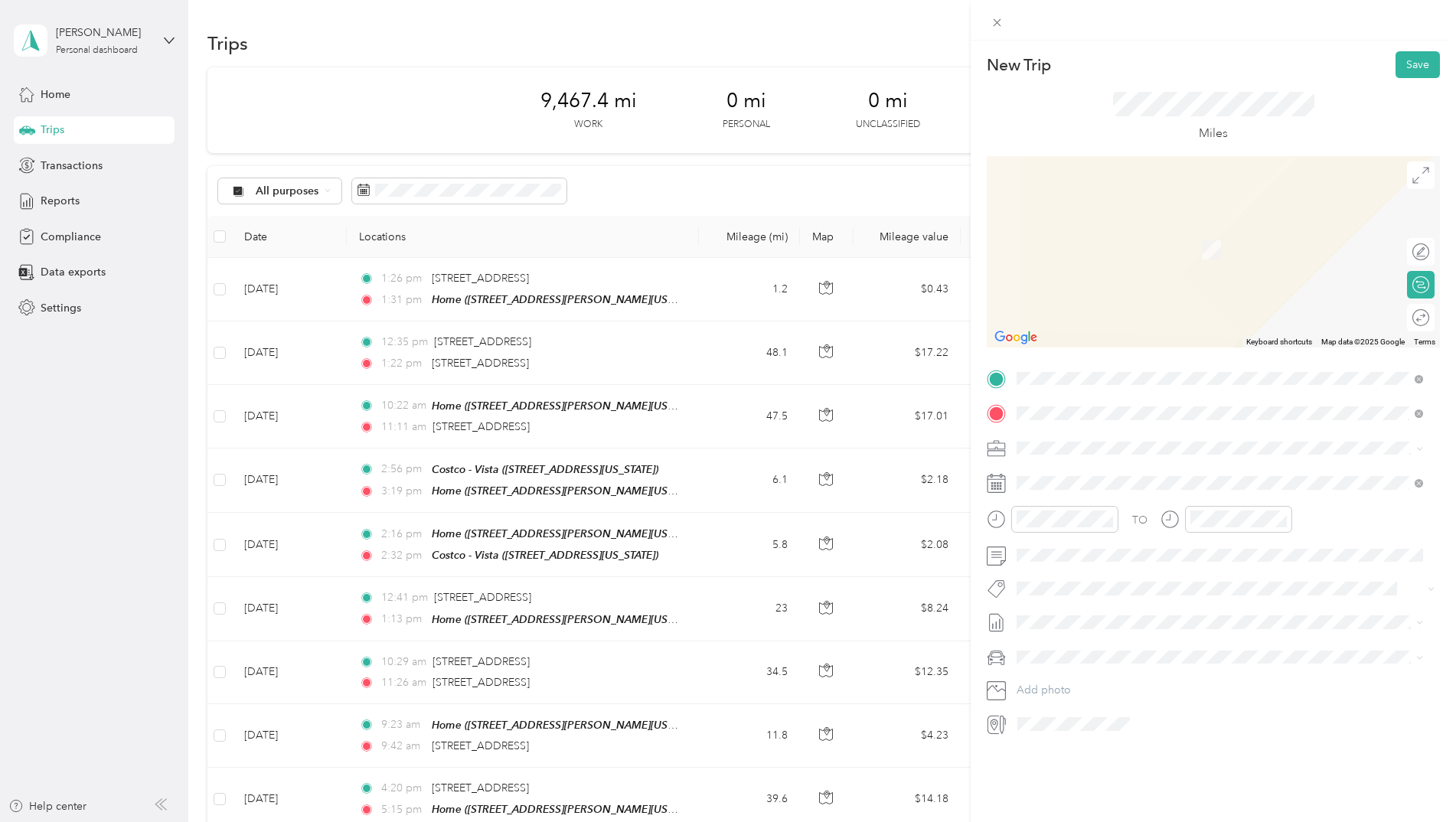
click at [1069, 489] on span "[STREET_ADDRESS][PERSON_NAME][US_STATE]" at bounding box center [1164, 490] width 238 height 13
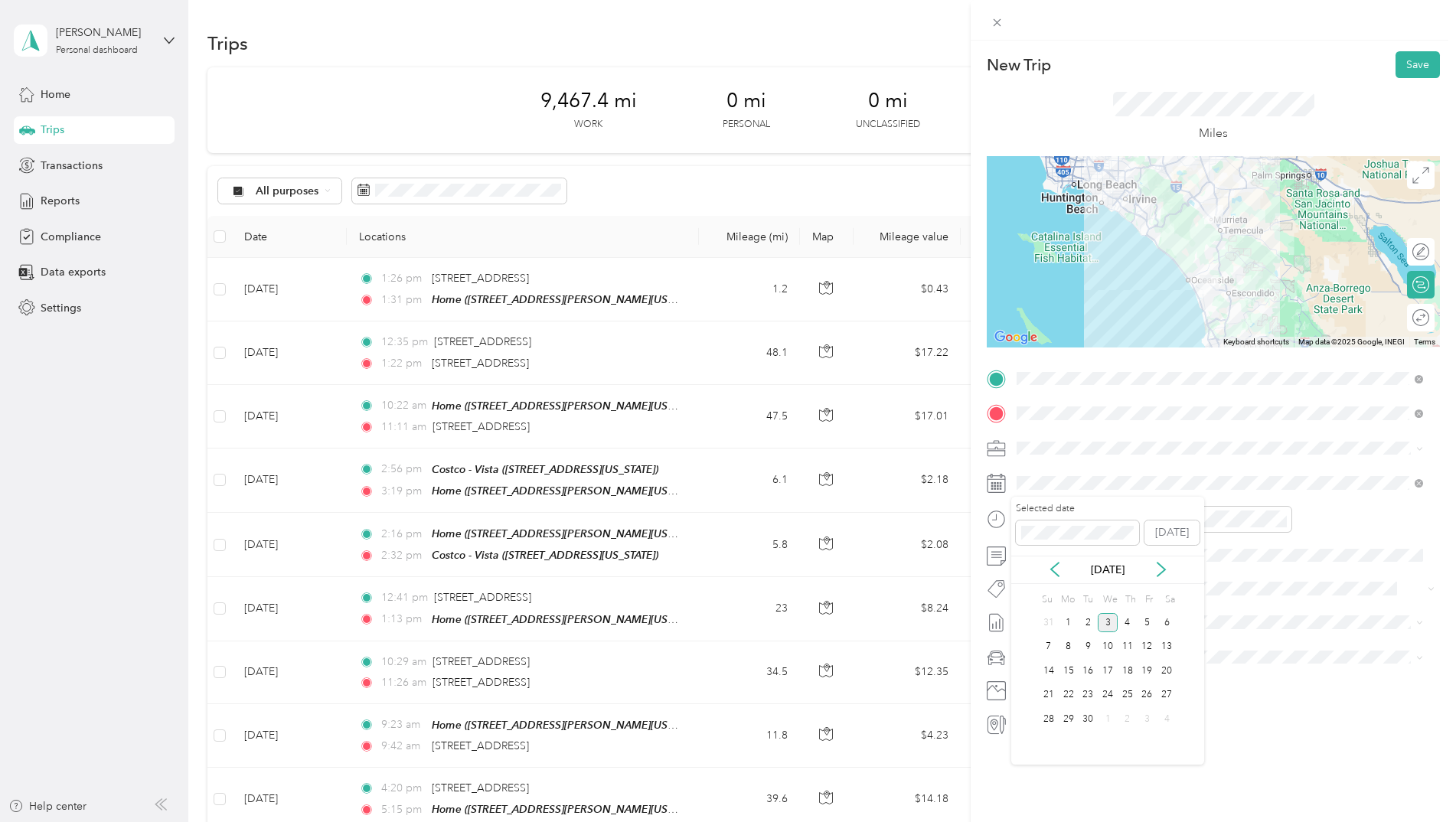
click at [1051, 575] on icon at bounding box center [1055, 570] width 15 height 15
click at [1147, 673] on div "15" at bounding box center [1146, 671] width 20 height 20
click at [1410, 59] on button "Save" at bounding box center [1418, 64] width 44 height 27
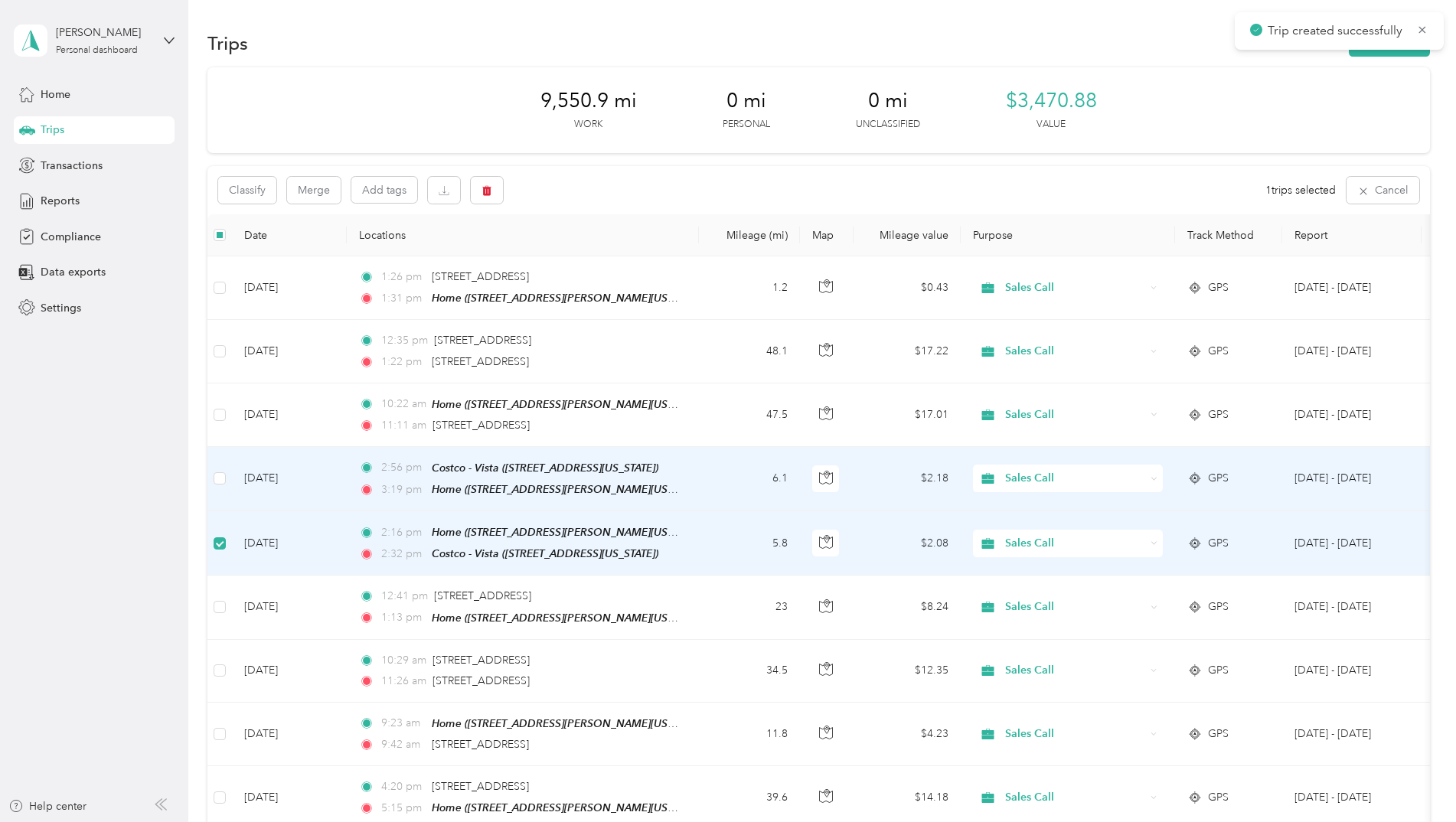
click at [220, 470] on label at bounding box center [220, 478] width 12 height 17
click at [484, 182] on button "button" at bounding box center [487, 191] width 32 height 27
click at [606, 254] on button "Yes" at bounding box center [600, 254] width 30 height 25
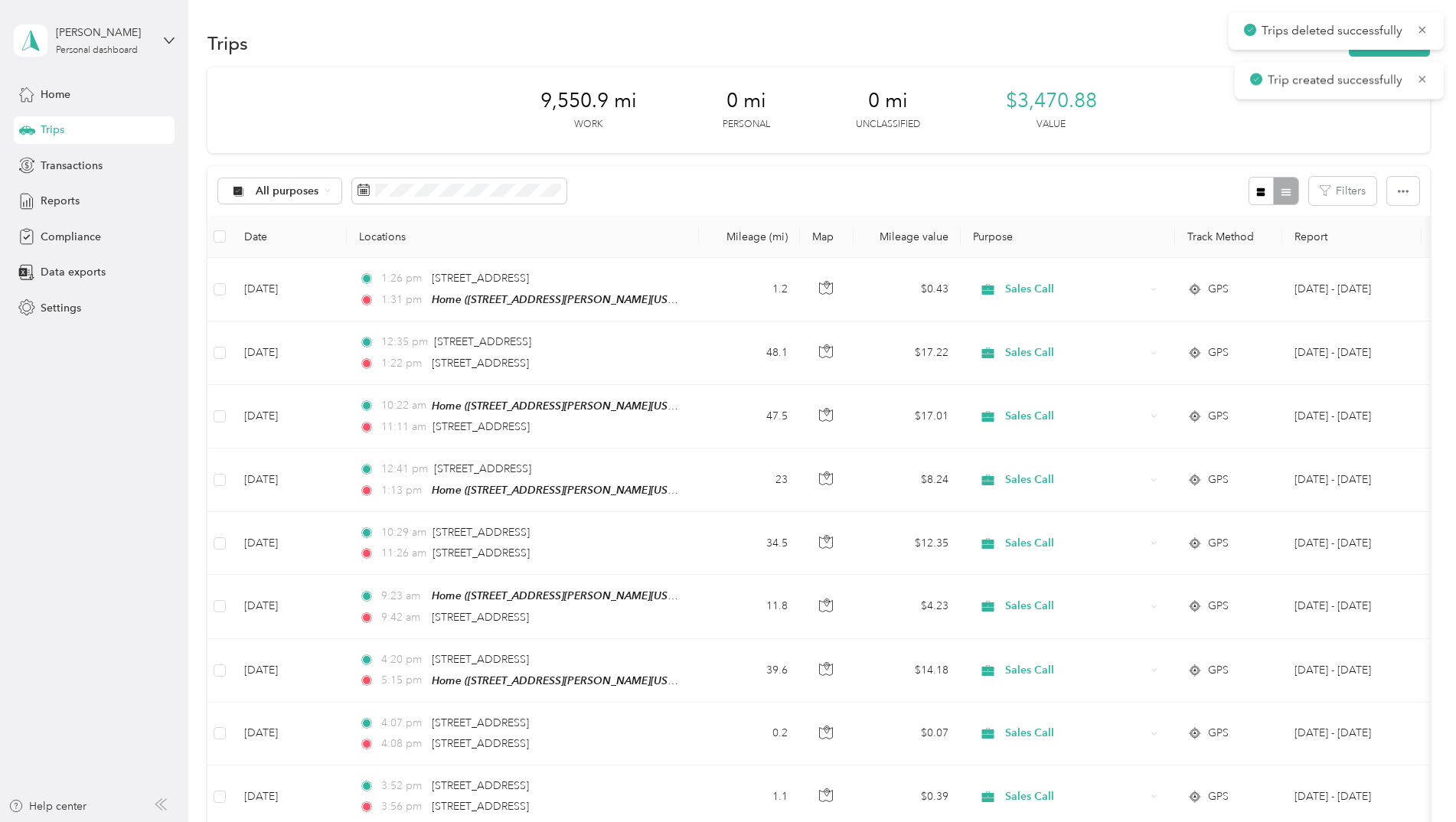
click at [1420, 75] on icon at bounding box center [1422, 79] width 12 height 14
drag, startPoint x: 1420, startPoint y: 75, endPoint x: 1423, endPoint y: 30, distance: 45.1
click at [1423, 30] on icon at bounding box center [1423, 30] width 7 height 7
click at [70, 199] on span "Reports" at bounding box center [60, 200] width 39 height 16
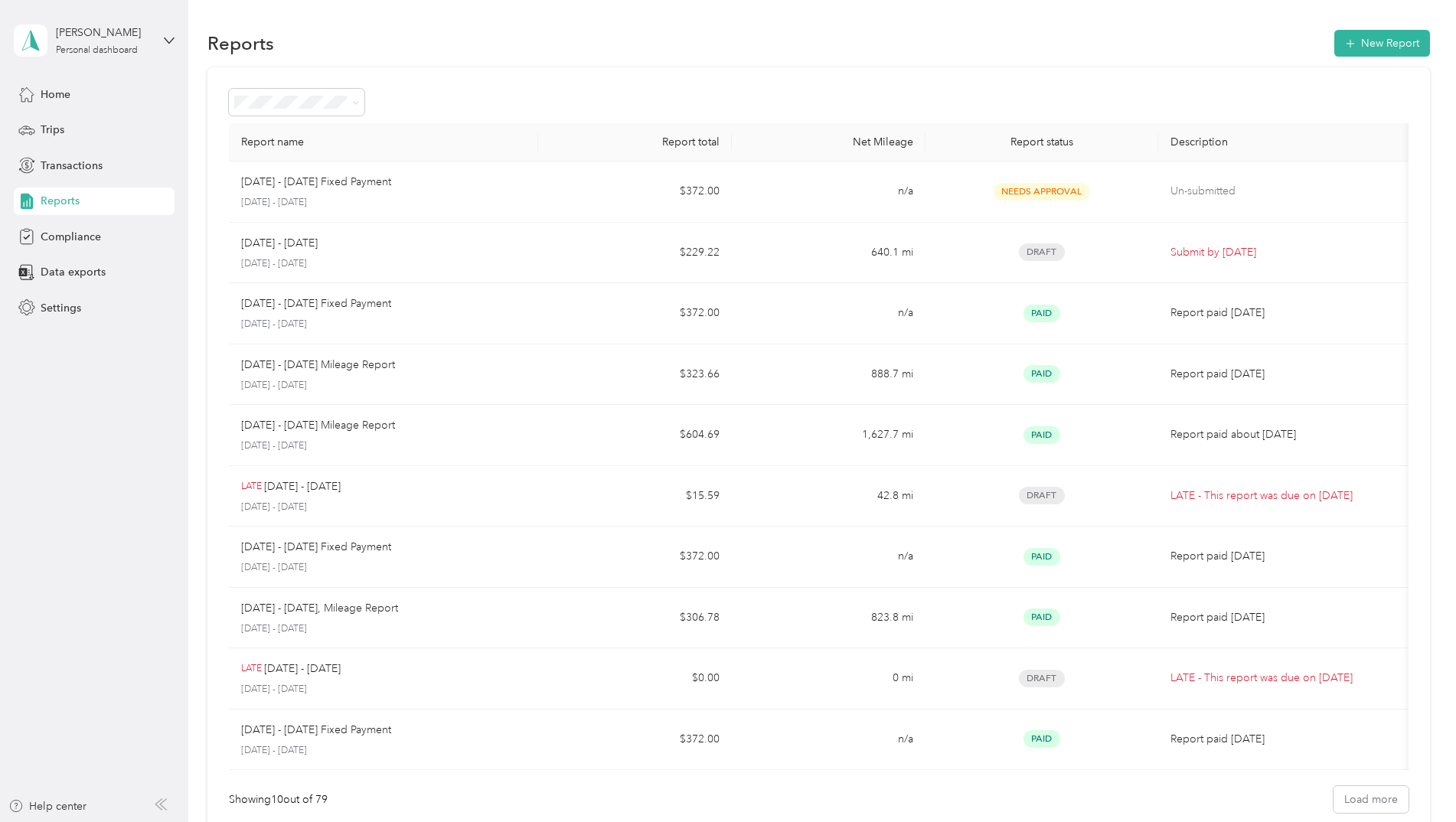
click at [1376, 43] on button "New Report" at bounding box center [1381, 43] width 96 height 27
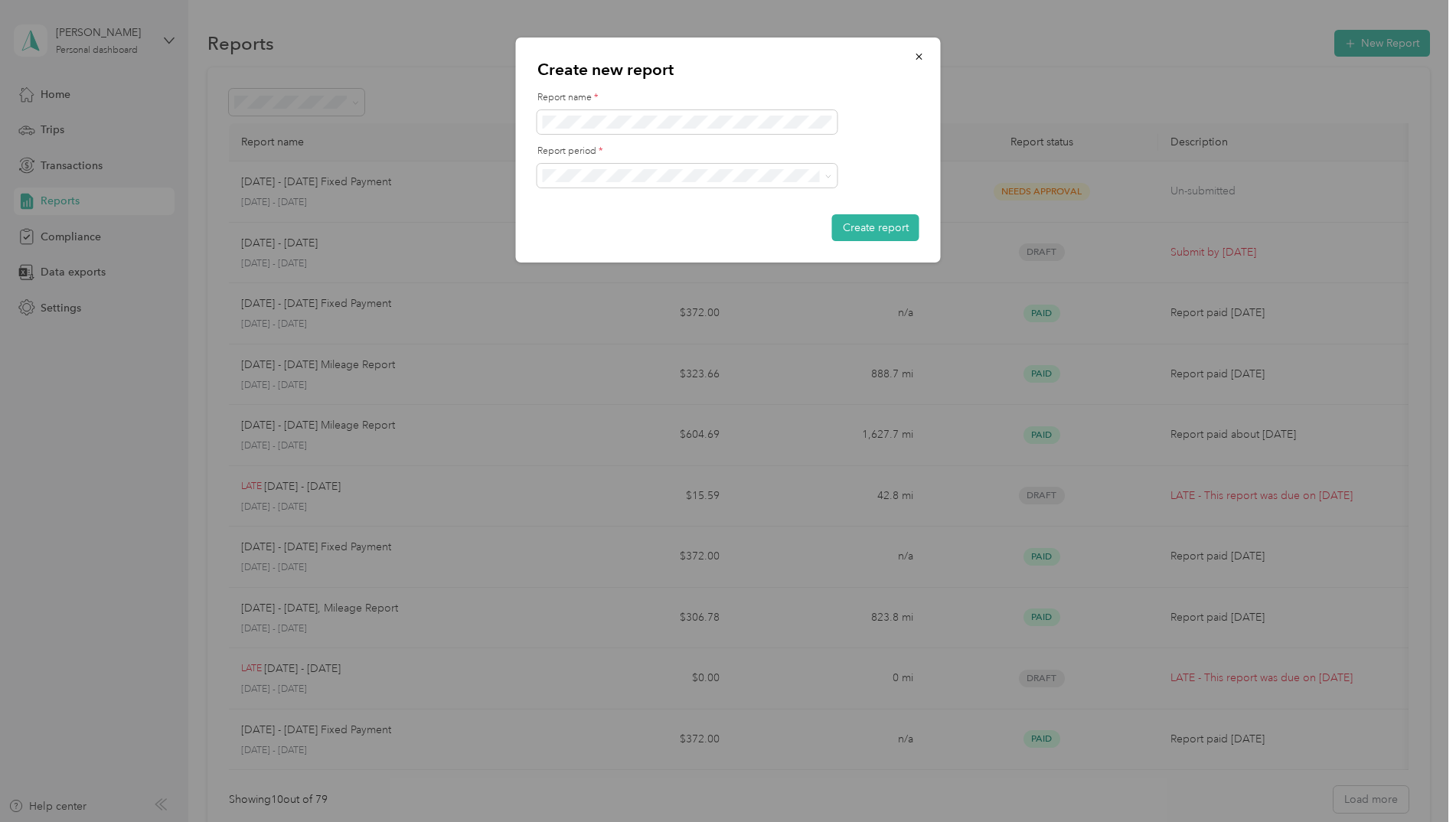
click at [644, 226] on div "[DATE] - [DATE]" at bounding box center [687, 221] width 279 height 16
click at [870, 224] on button "Create report" at bounding box center [875, 228] width 87 height 27
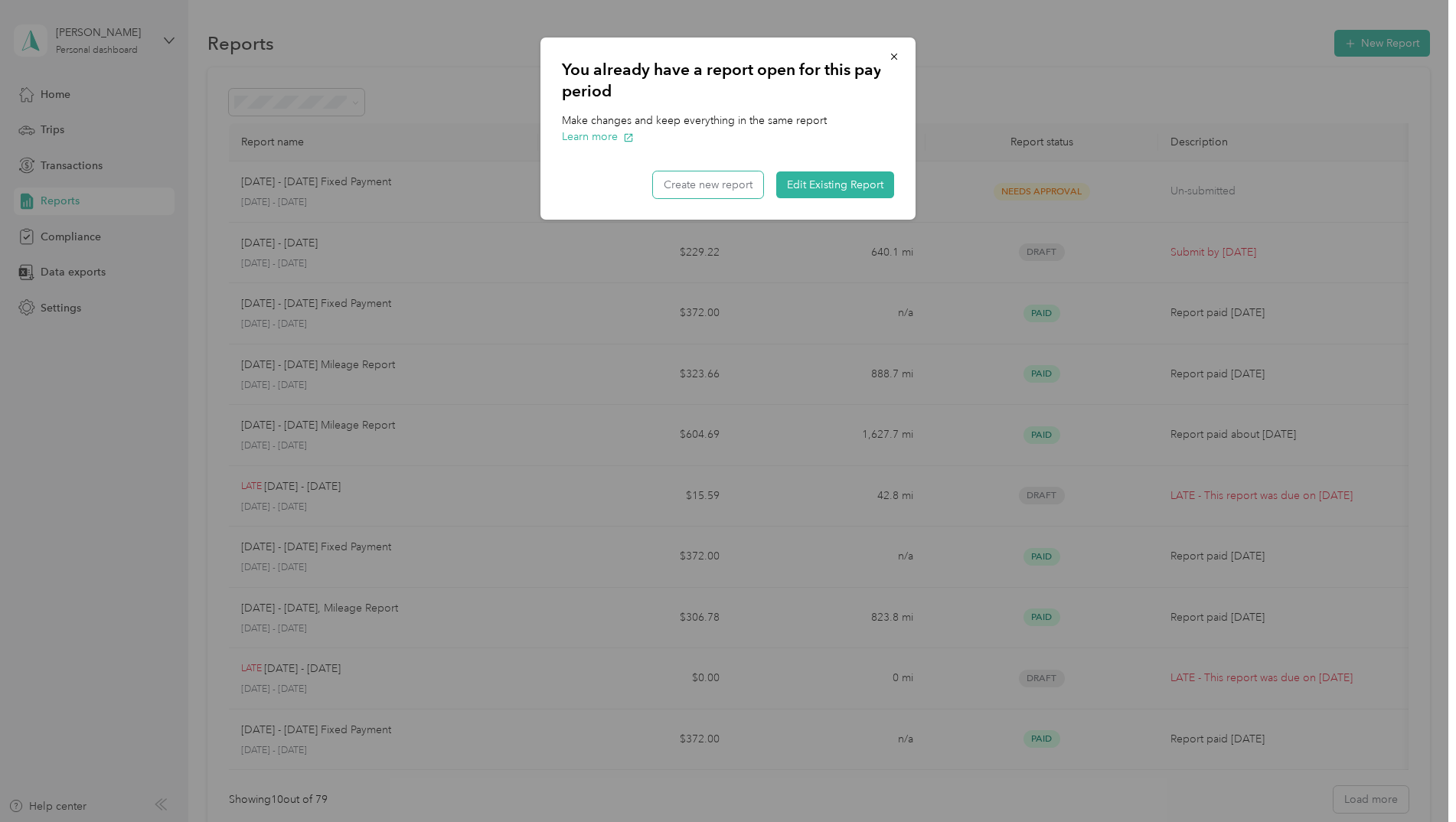
click at [733, 182] on button "Create new report" at bounding box center [708, 185] width 110 height 27
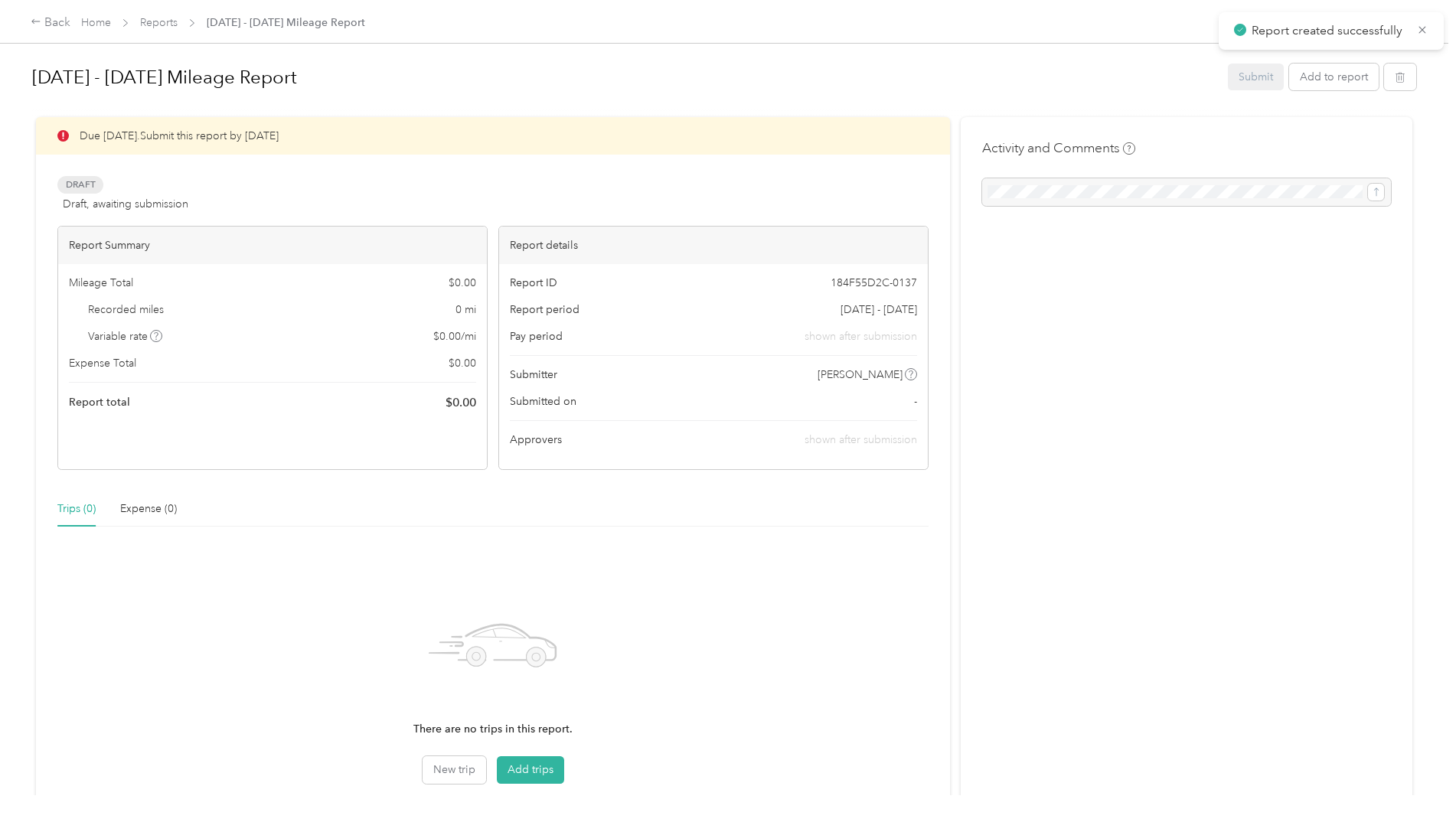
click at [524, 769] on button "Add trips" at bounding box center [530, 770] width 67 height 27
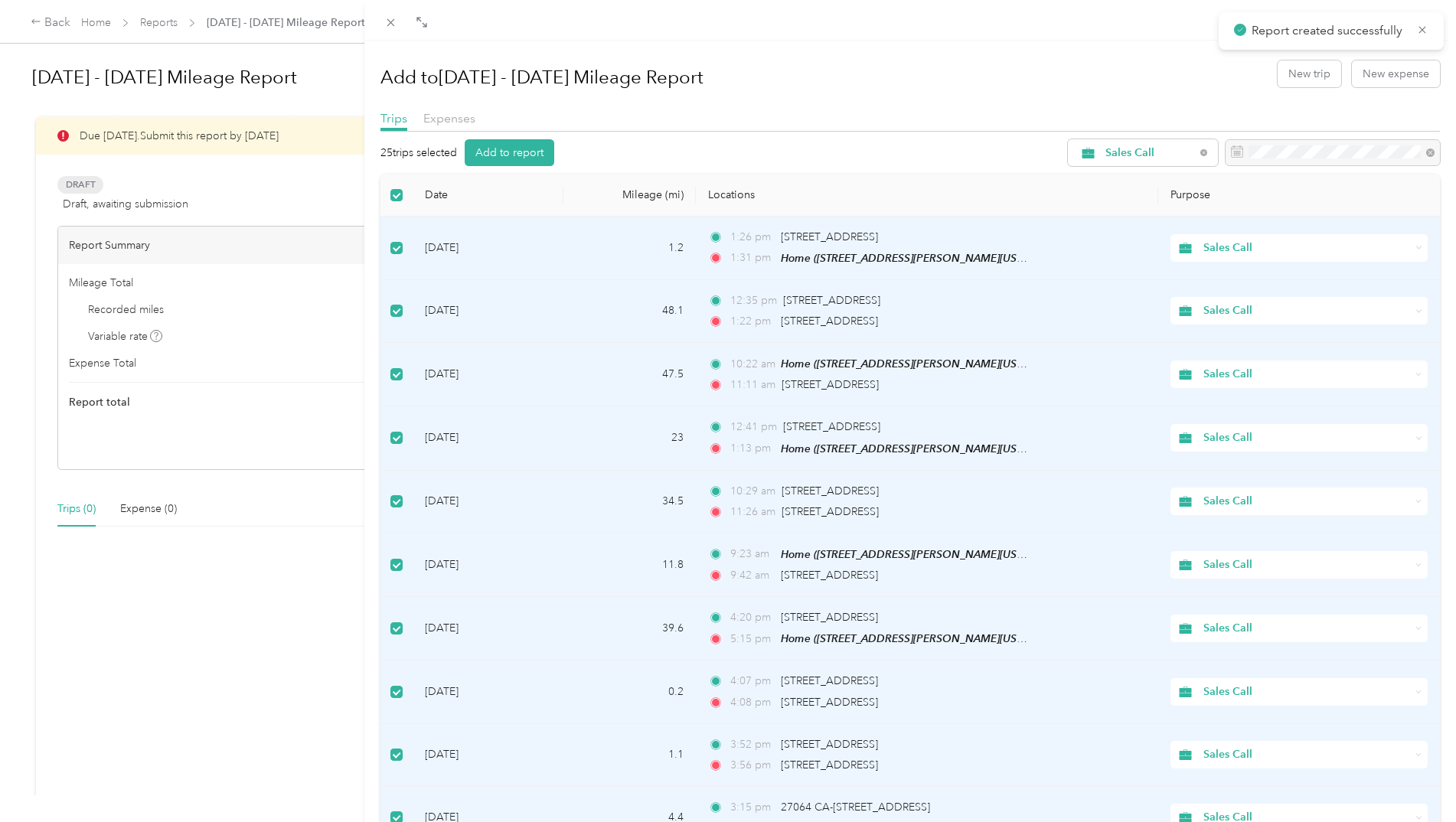
click at [510, 145] on button "Add to report" at bounding box center [510, 153] width 90 height 27
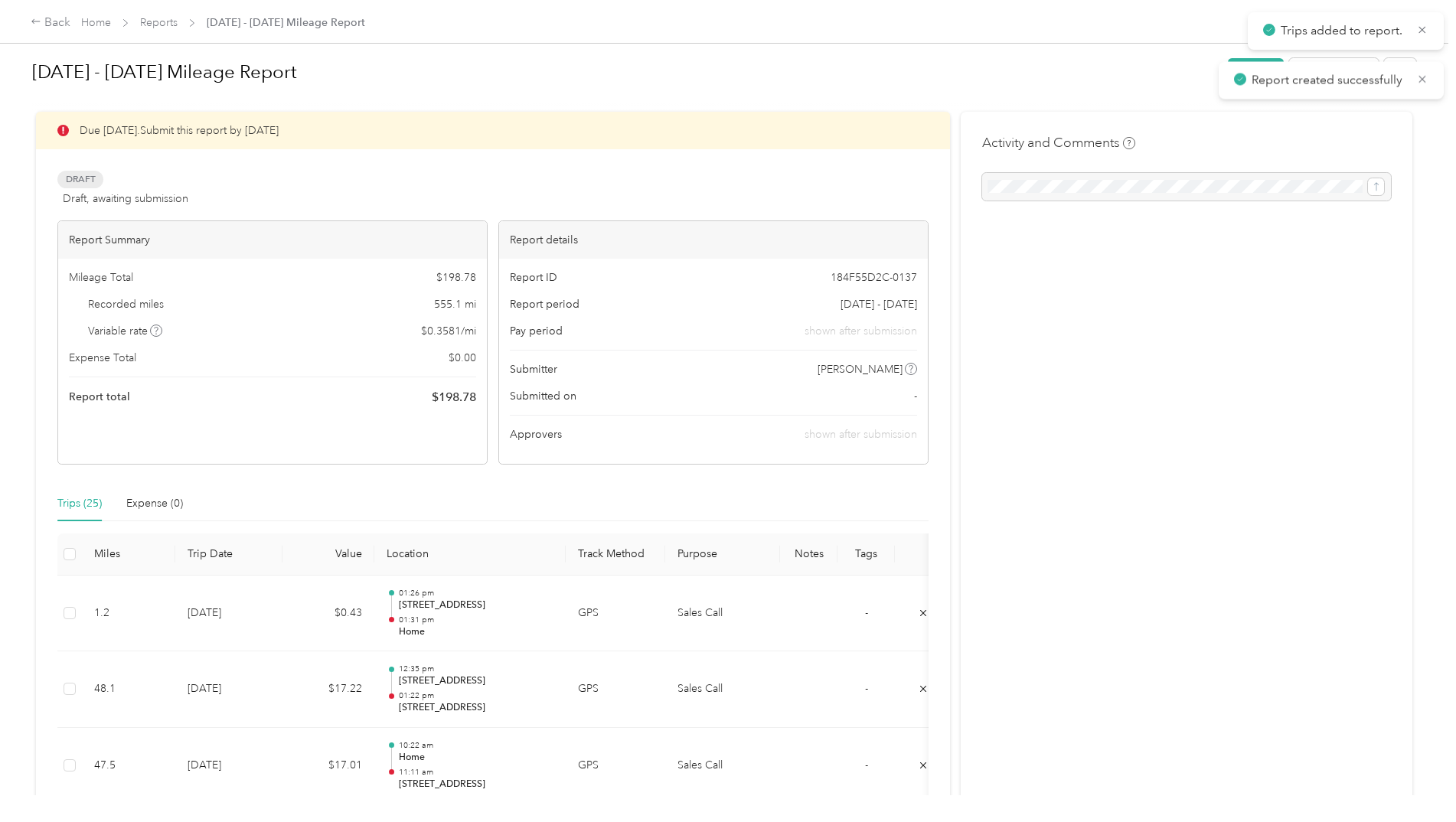
scroll to position [16, 0]
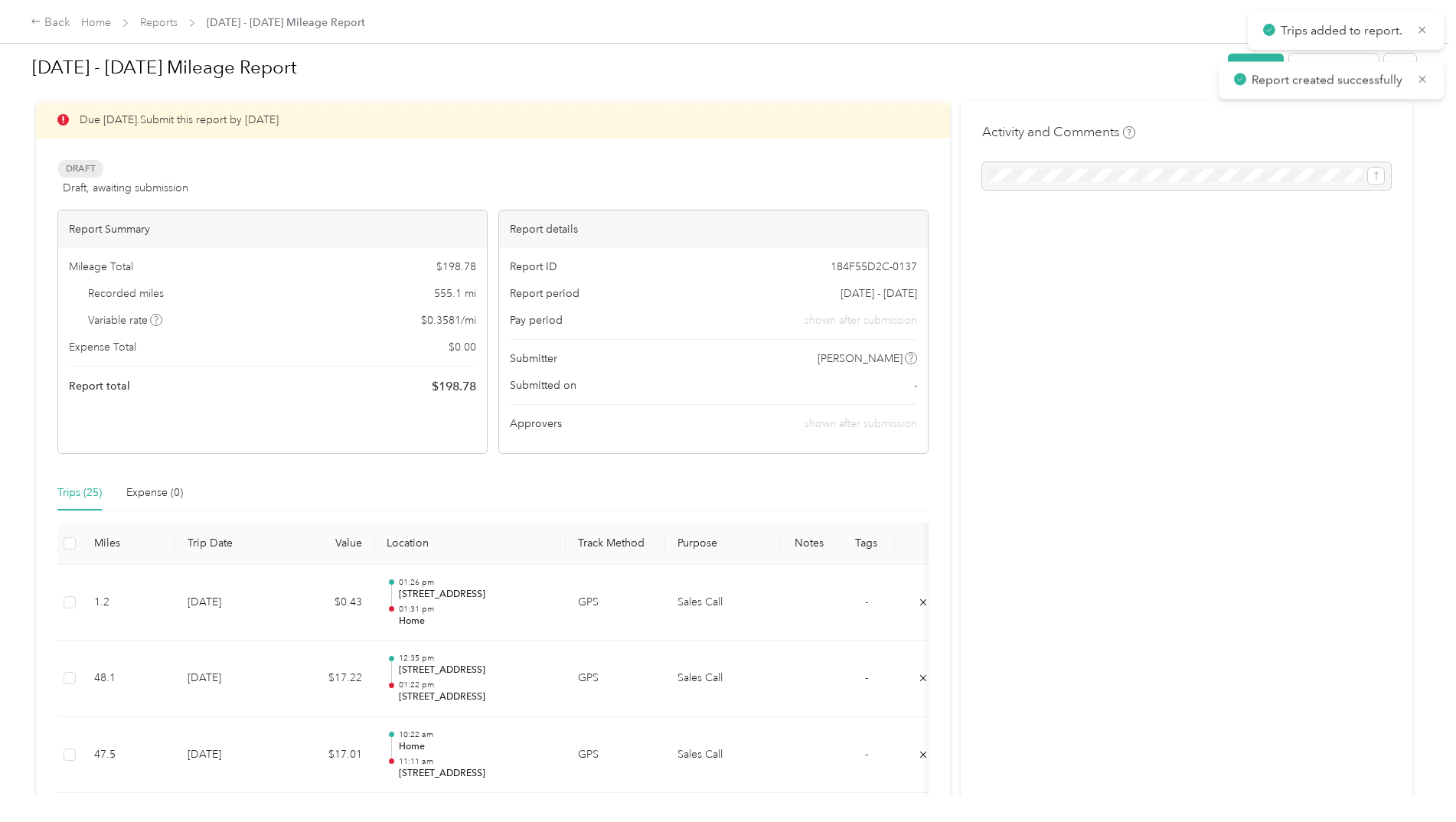
click at [1115, 178] on div at bounding box center [1186, 176] width 409 height 27
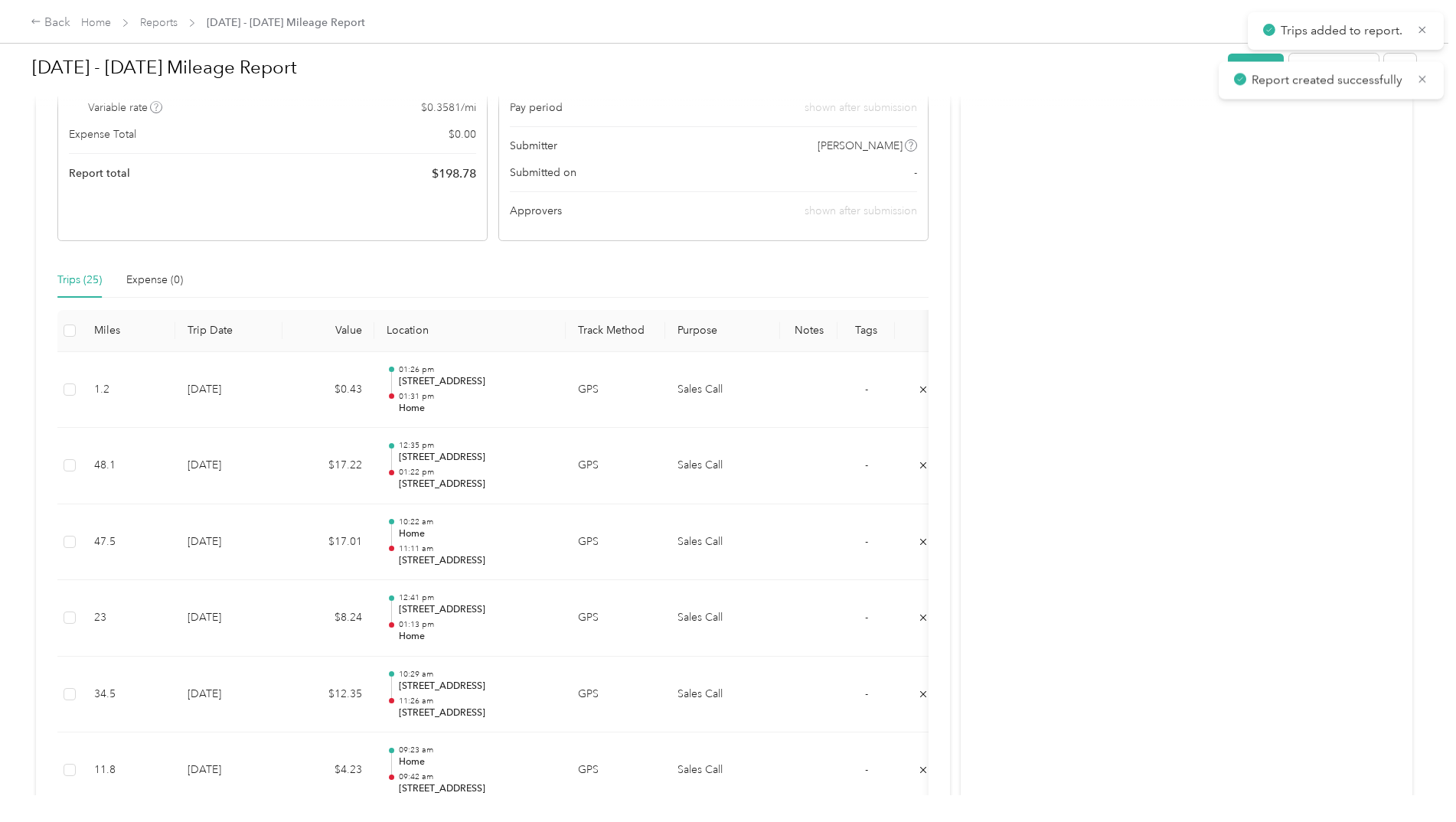
scroll to position [0, 0]
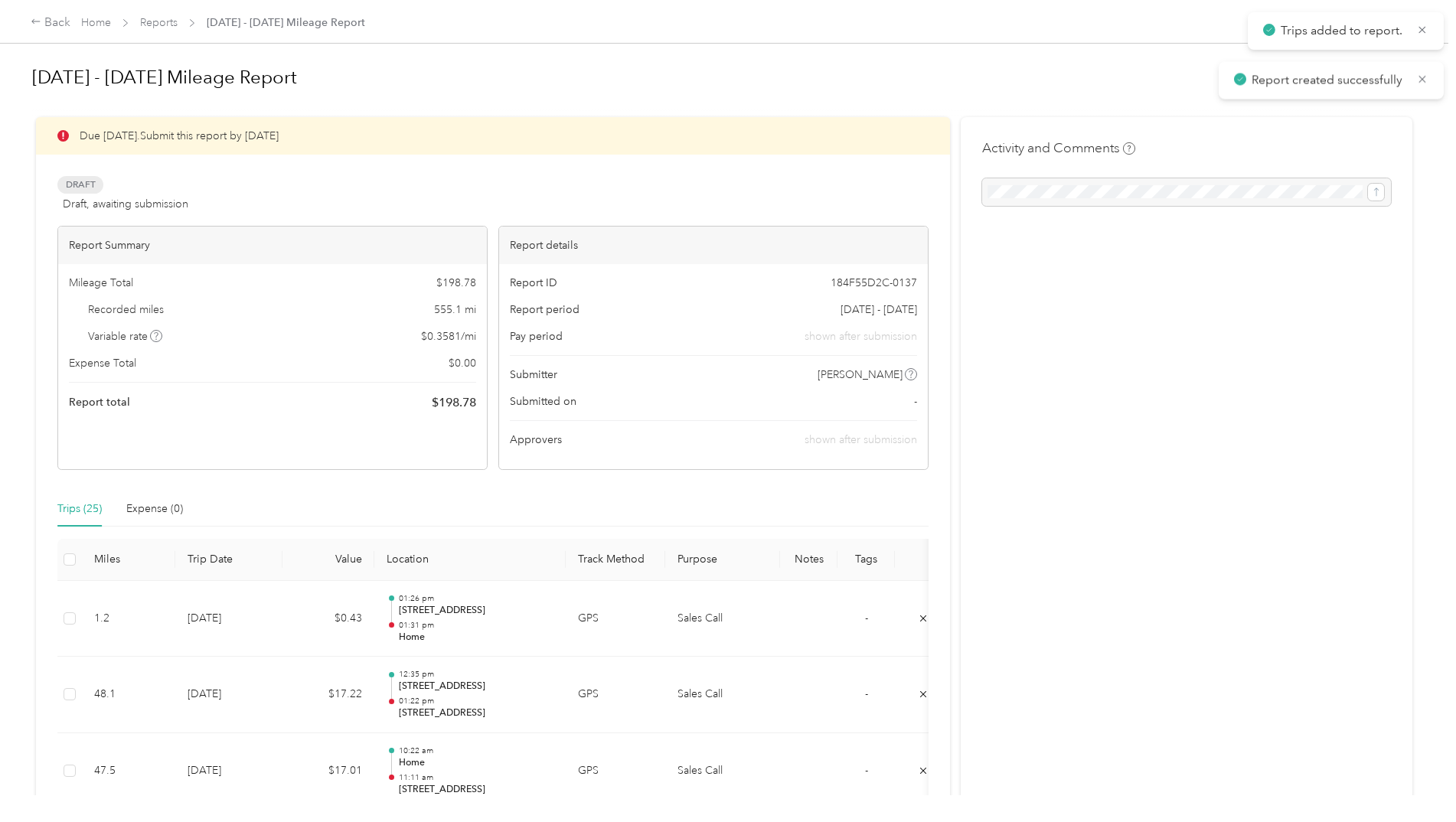
click at [1422, 76] on icon at bounding box center [1422, 79] width 12 height 14
click at [1369, 193] on div at bounding box center [1186, 192] width 409 height 27
click at [1256, 71] on button "Submit" at bounding box center [1256, 77] width 56 height 27
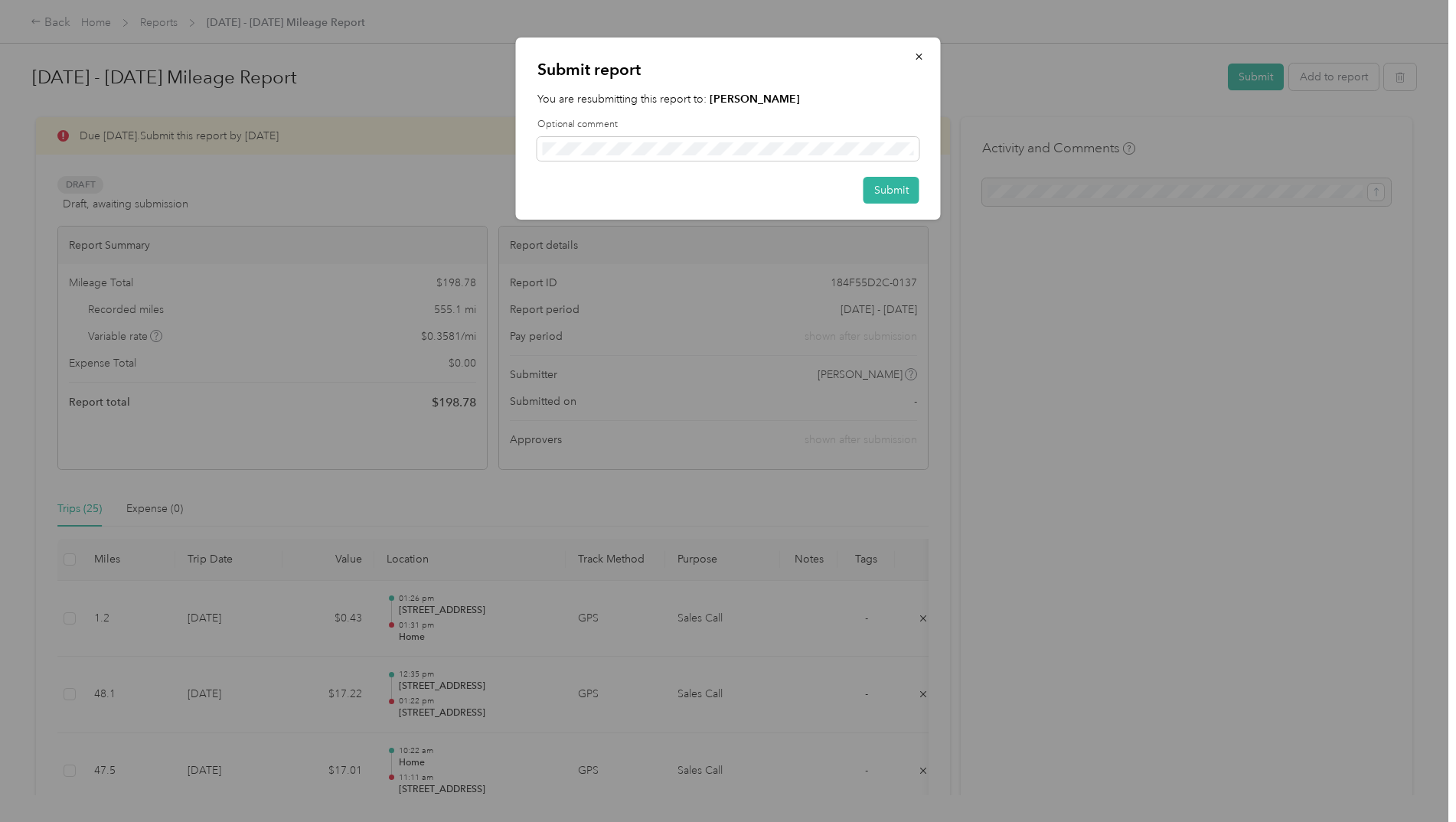
click at [886, 189] on button "Submit" at bounding box center [891, 191] width 56 height 27
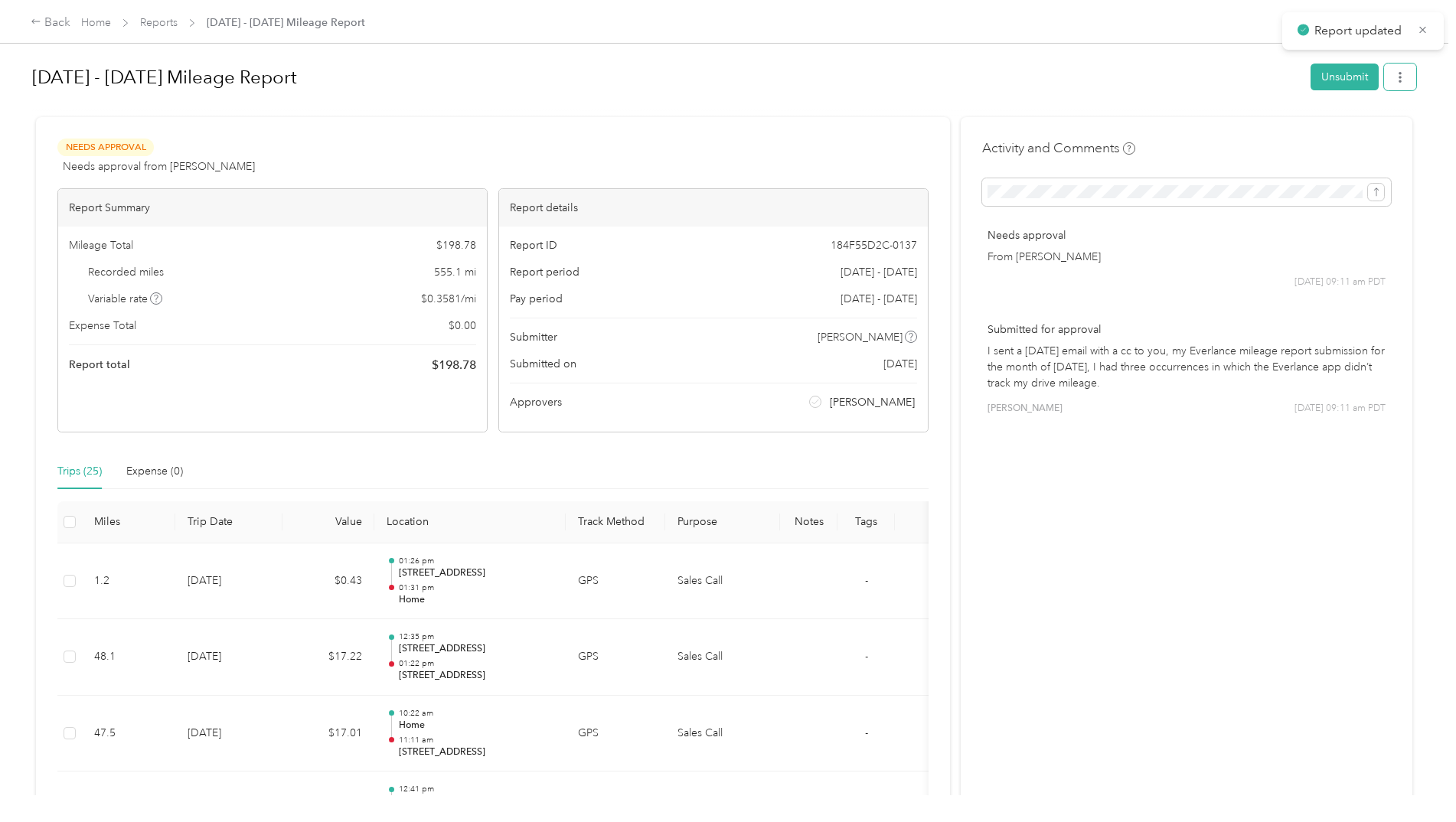
click at [1403, 75] on button "button" at bounding box center [1400, 77] width 32 height 27
click at [1353, 129] on span "Download" at bounding box center [1353, 133] width 51 height 16
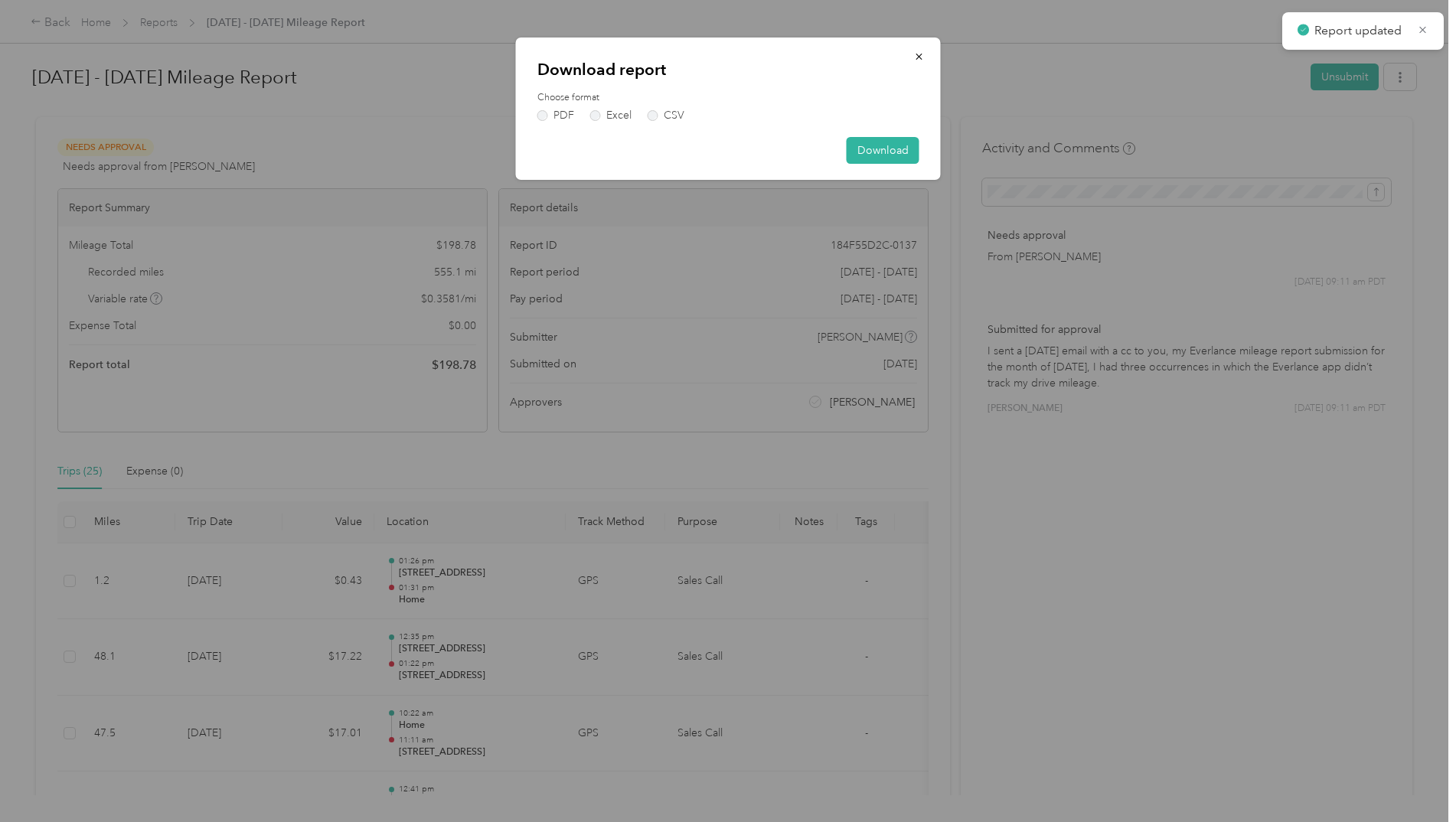
click at [541, 114] on label "PDF" at bounding box center [555, 115] width 36 height 11
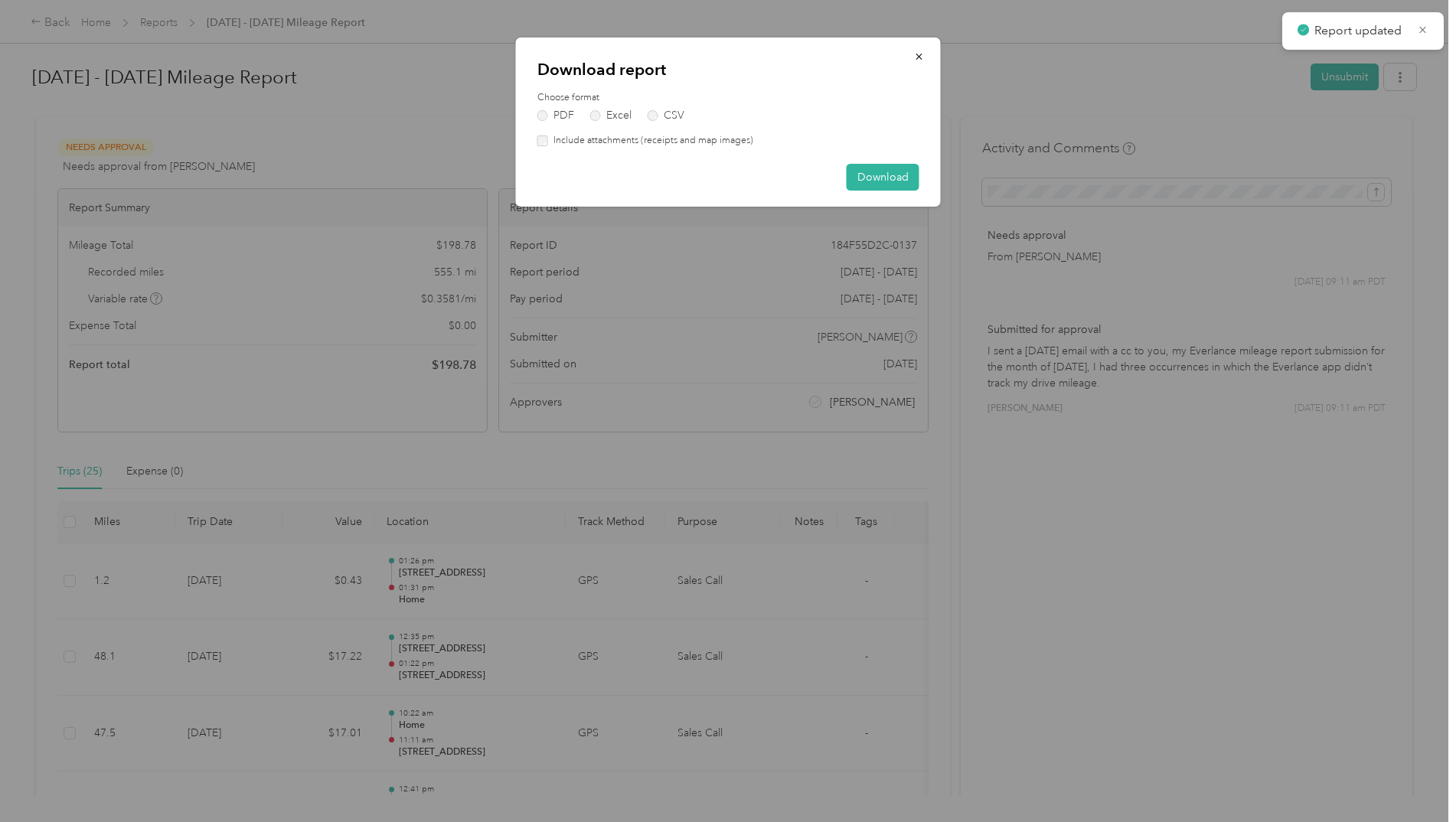
click at [877, 174] on button "Download" at bounding box center [883, 177] width 73 height 27
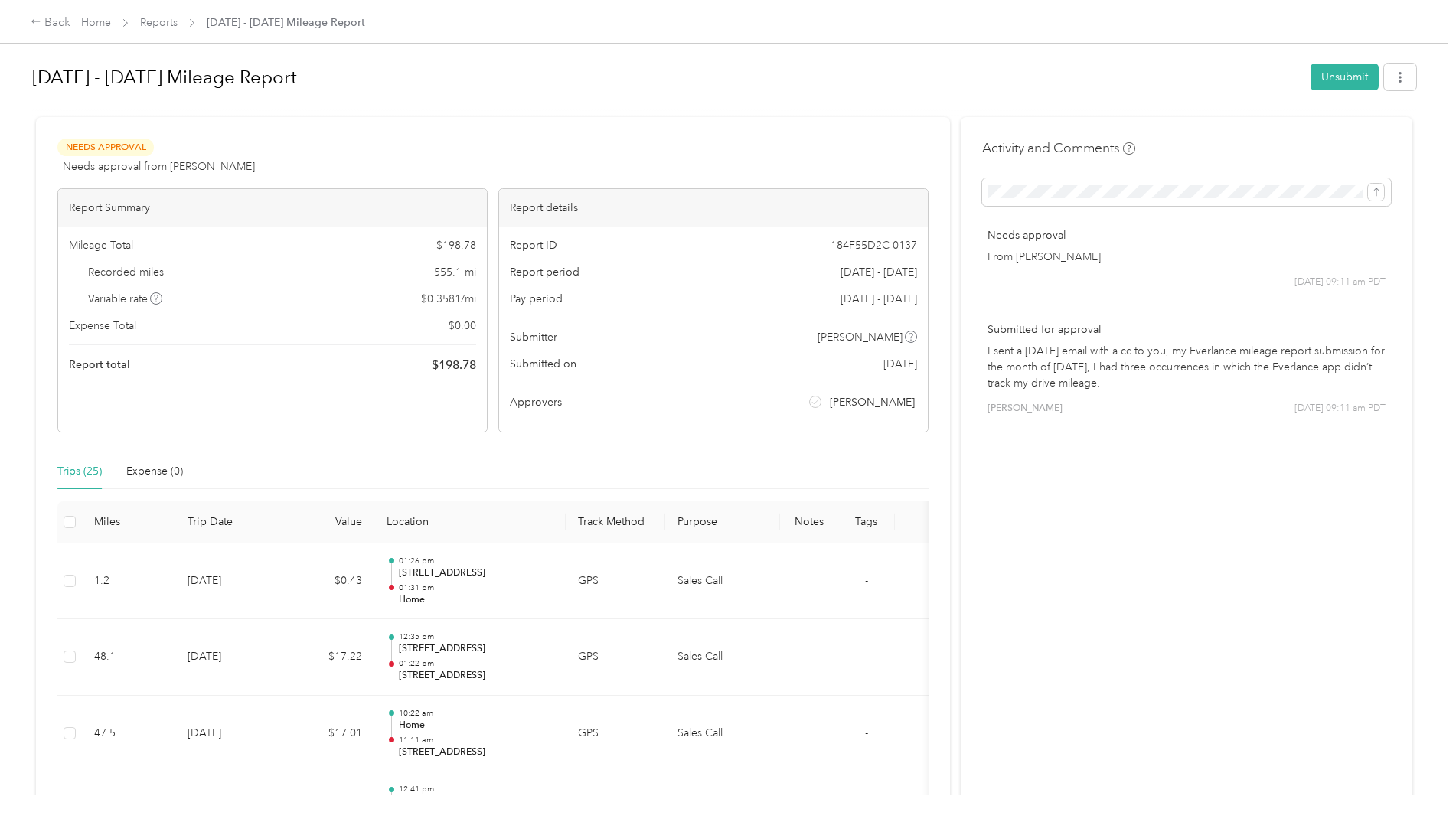
click at [161, 20] on link "Reports" at bounding box center [159, 22] width 37 height 13
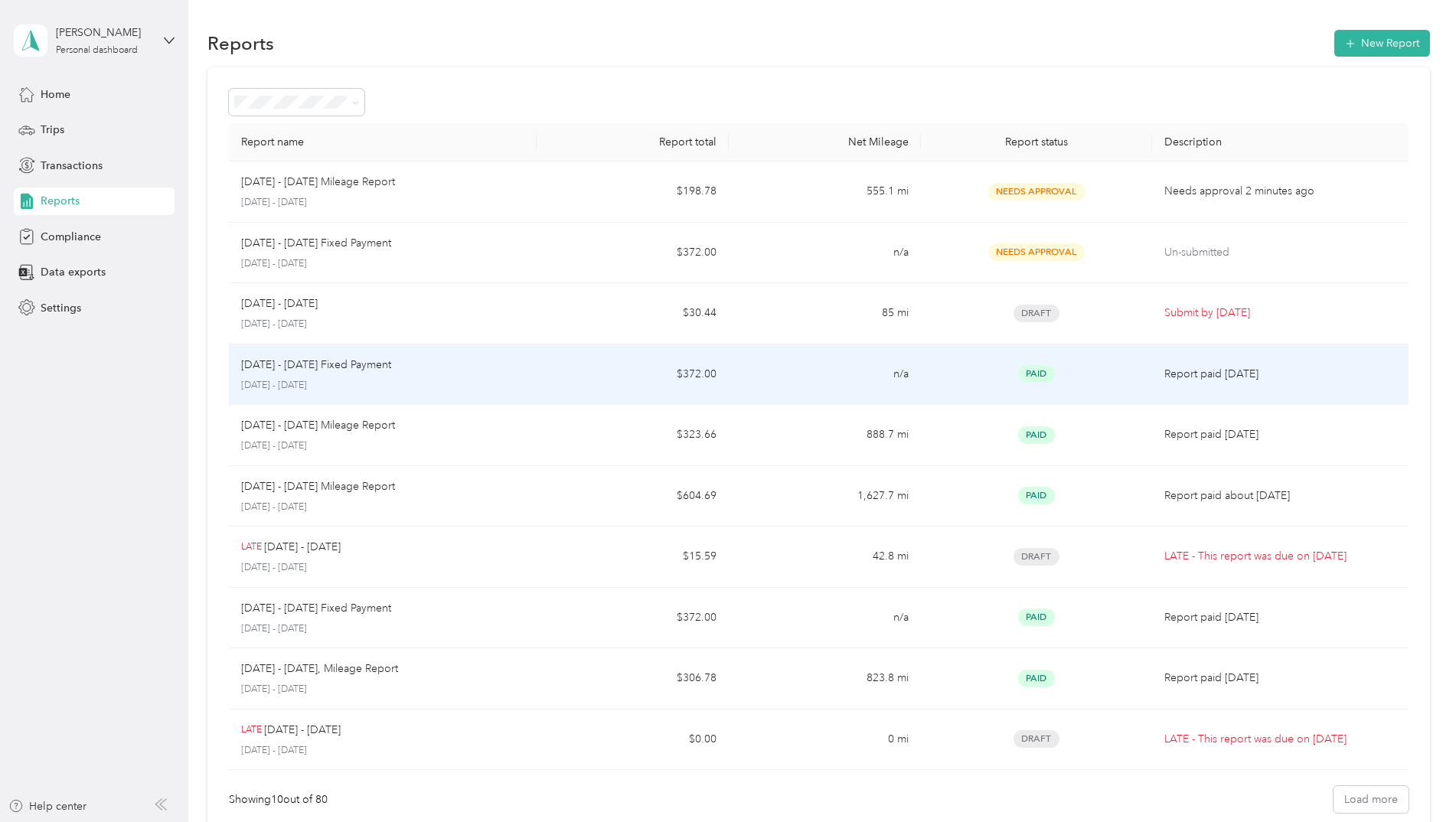
click at [343, 366] on p "[DATE] - [DATE] Fixed Payment" at bounding box center [315, 366] width 150 height 17
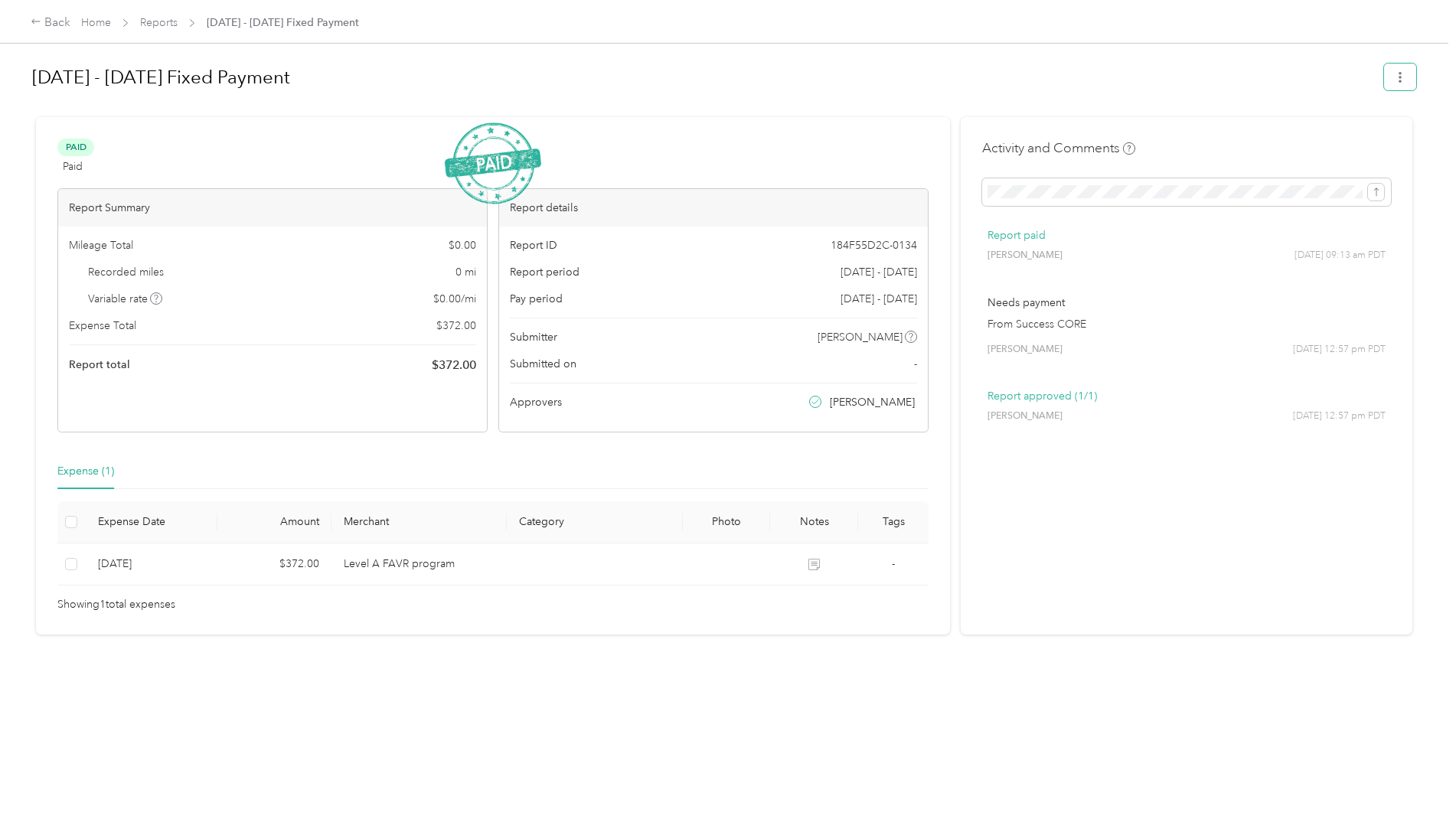
click at [1397, 75] on icon "button" at bounding box center [1400, 77] width 11 height 11
click at [1349, 136] on span "Download" at bounding box center [1353, 133] width 51 height 16
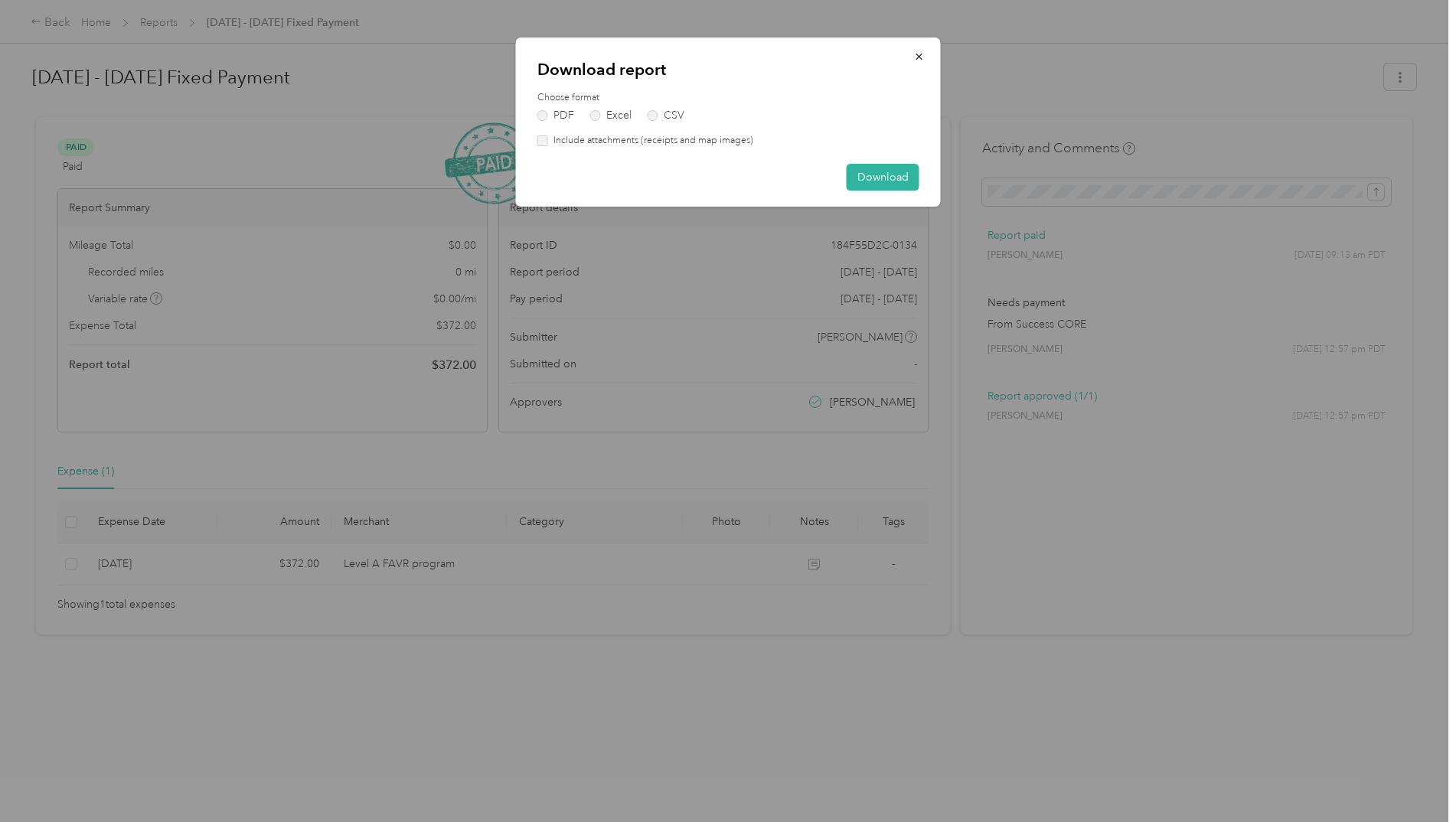
click at [883, 173] on button "Download" at bounding box center [883, 177] width 73 height 27
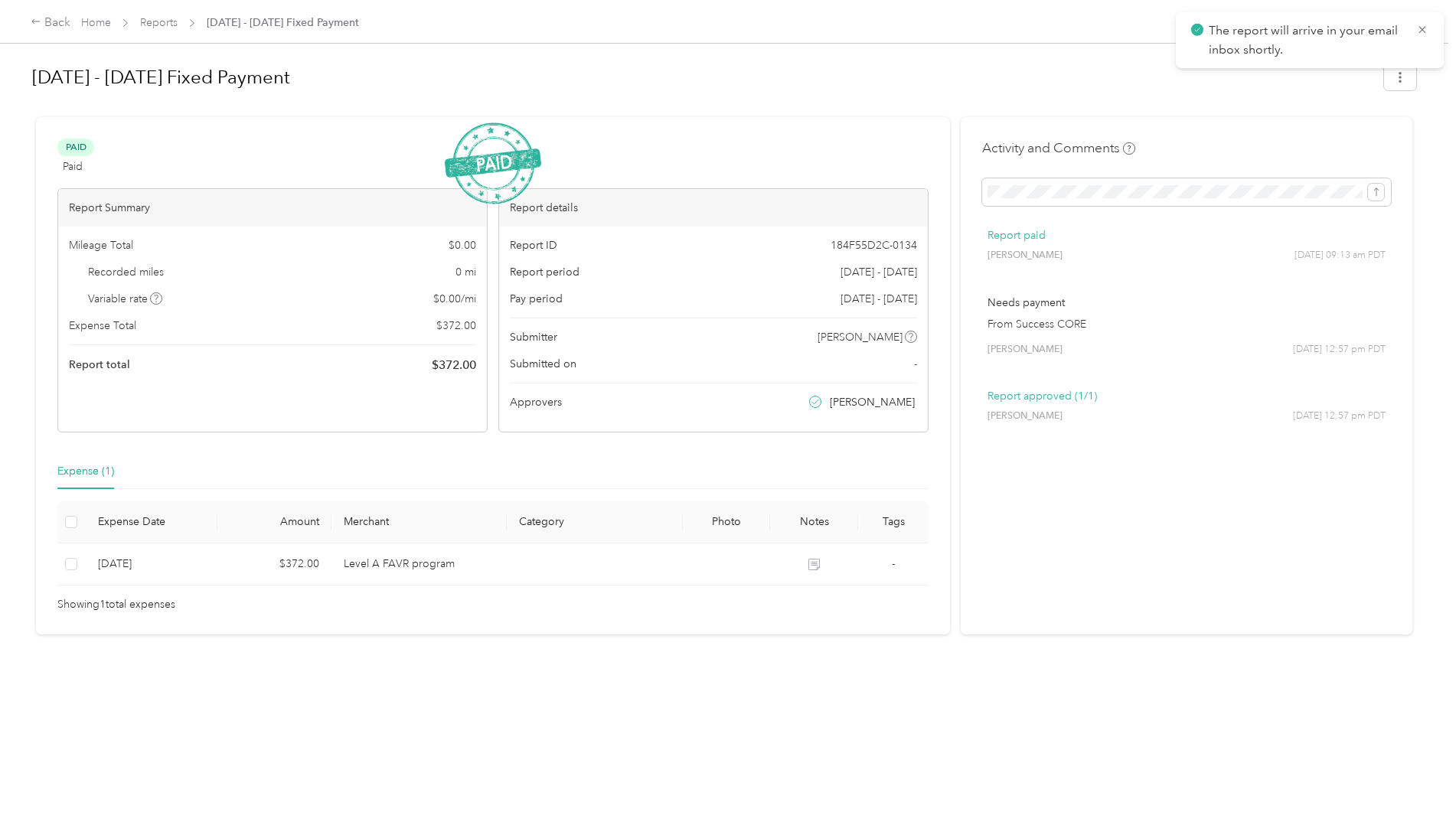
click at [1418, 14] on div "The report will arrive in your email inbox shortly." at bounding box center [1310, 40] width 268 height 56
click at [1420, 29] on icon at bounding box center [1422, 30] width 12 height 14
